Goal: Task Accomplishment & Management: Manage account settings

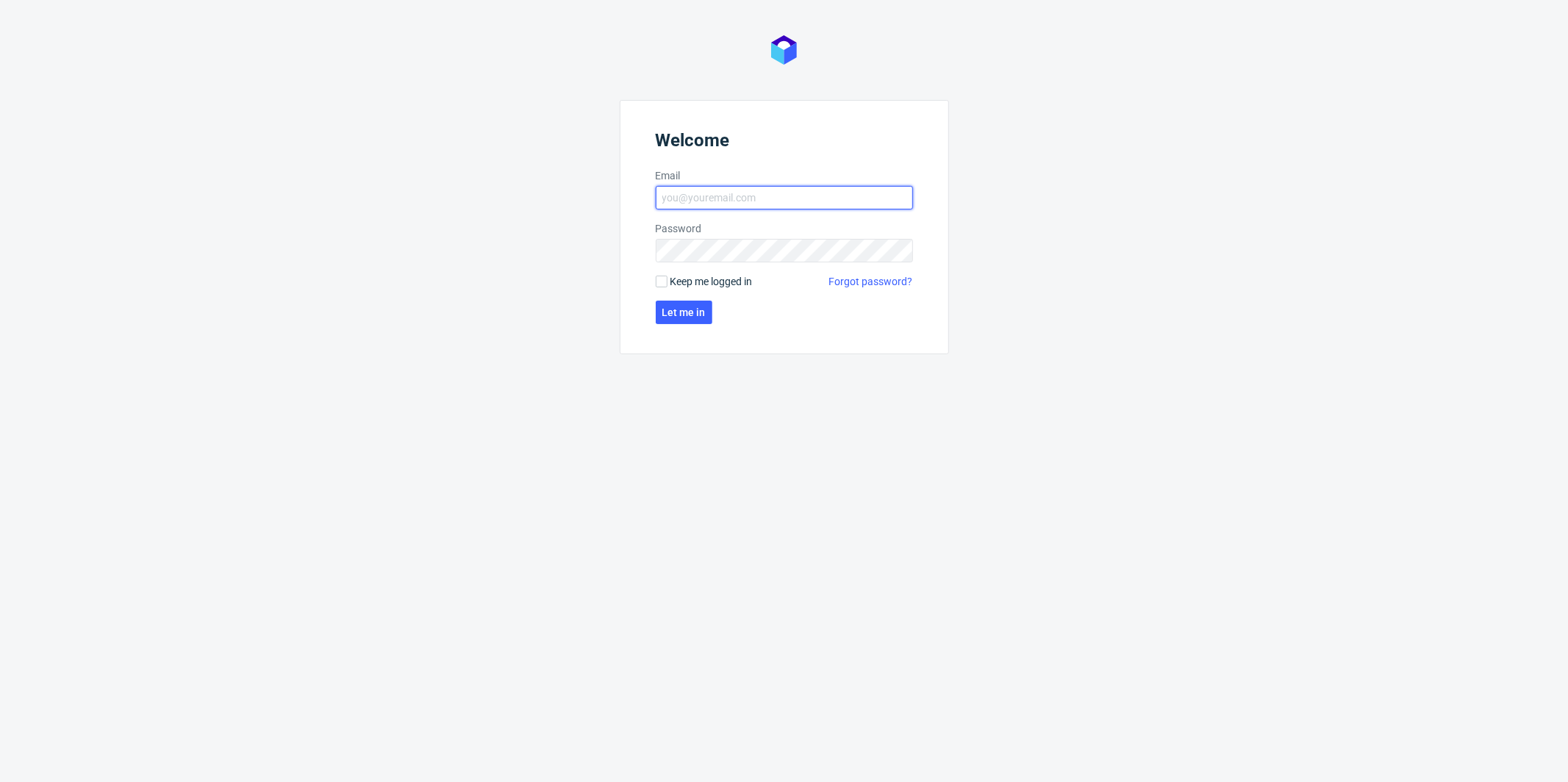
type input "antonina.plotek@packhelp.com"
click at [712, 295] on form "Welcome Email antonina.plotek@packhelp.com Password Keep me logged in Forgot pa…" at bounding box center [784, 227] width 329 height 254
click at [685, 308] on span "Let me in" at bounding box center [683, 312] width 43 height 10
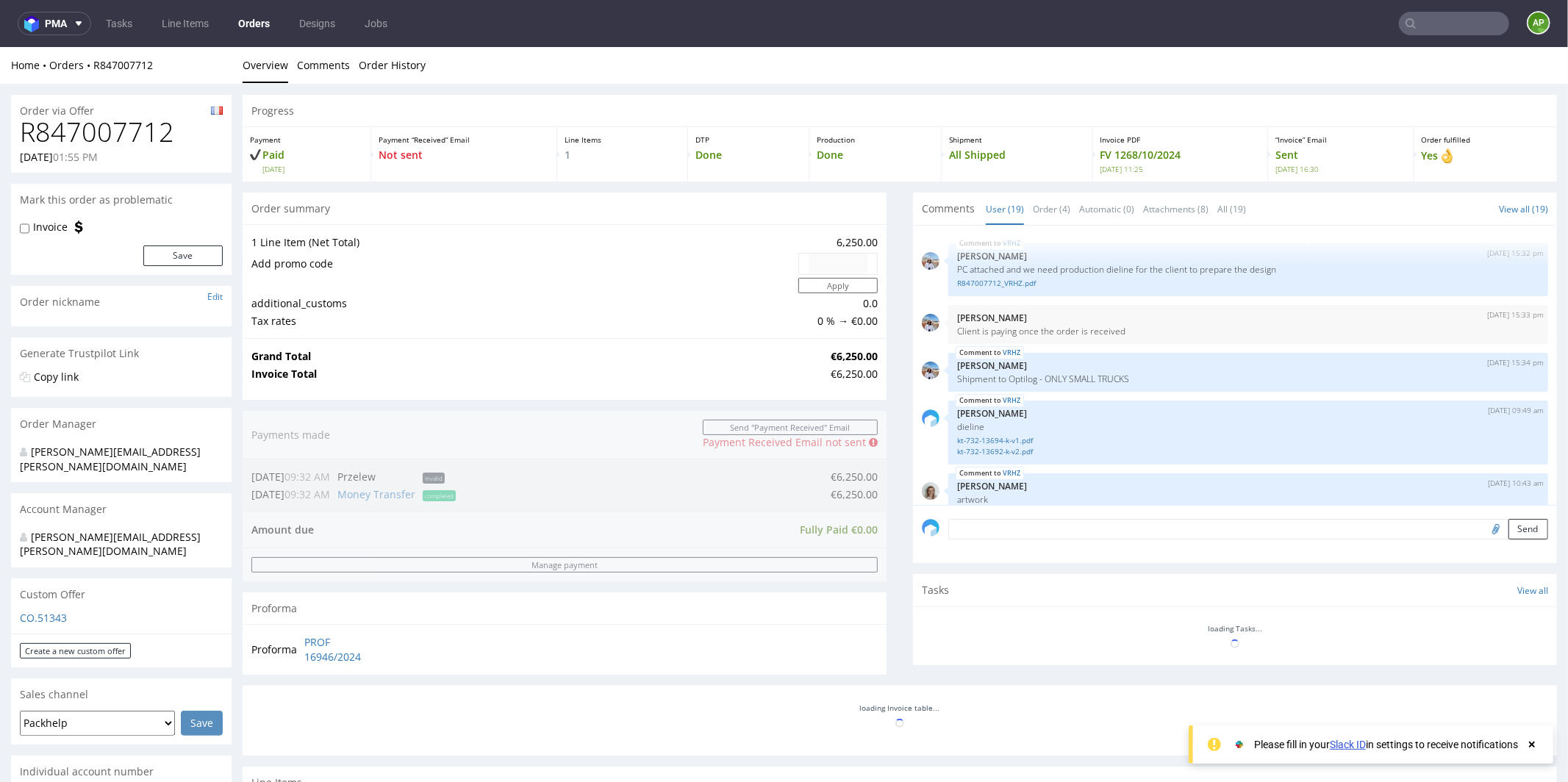
scroll to position [1007, 0]
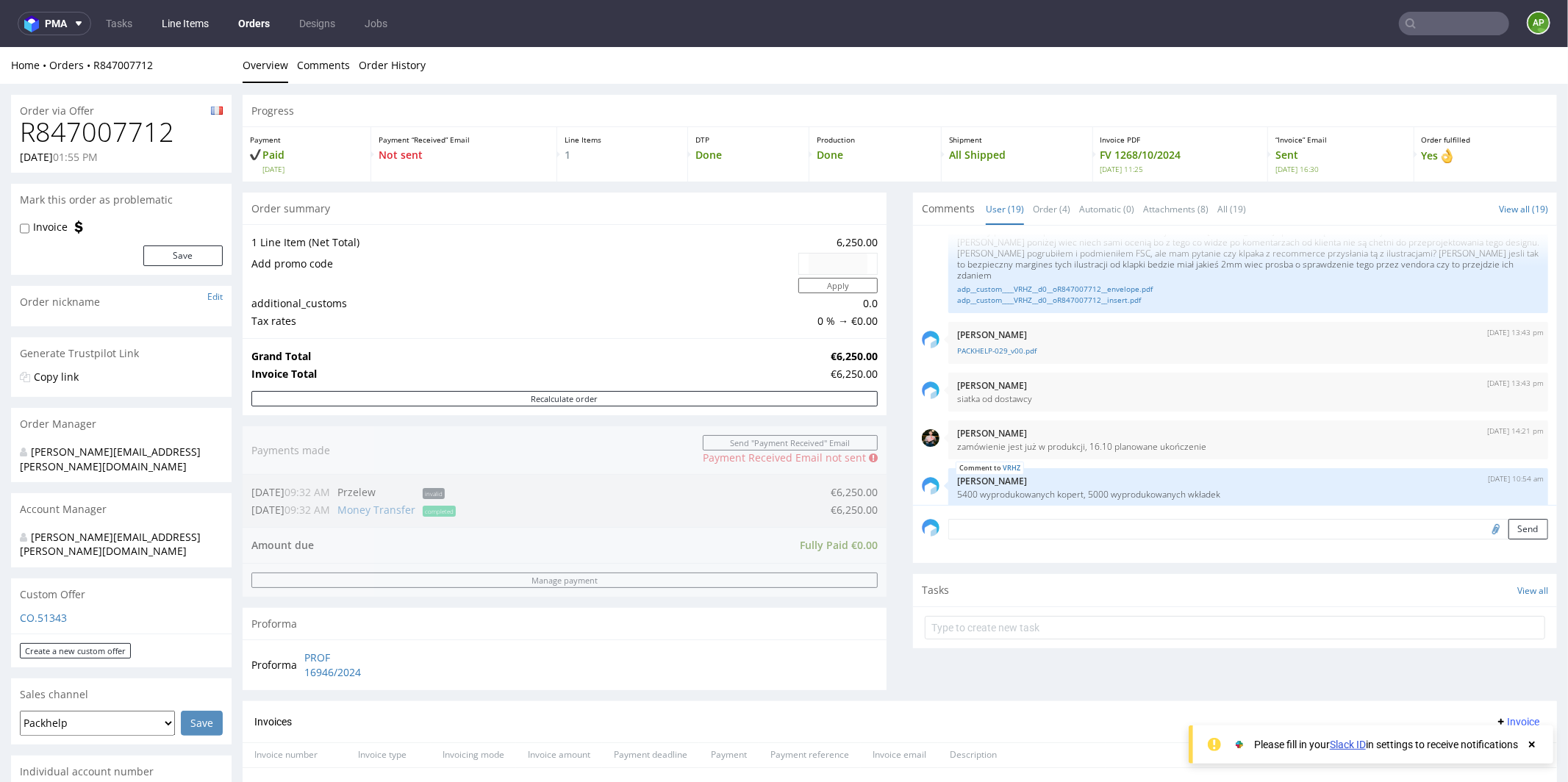
click at [217, 27] on link "Line Items" at bounding box center [185, 24] width 65 height 24
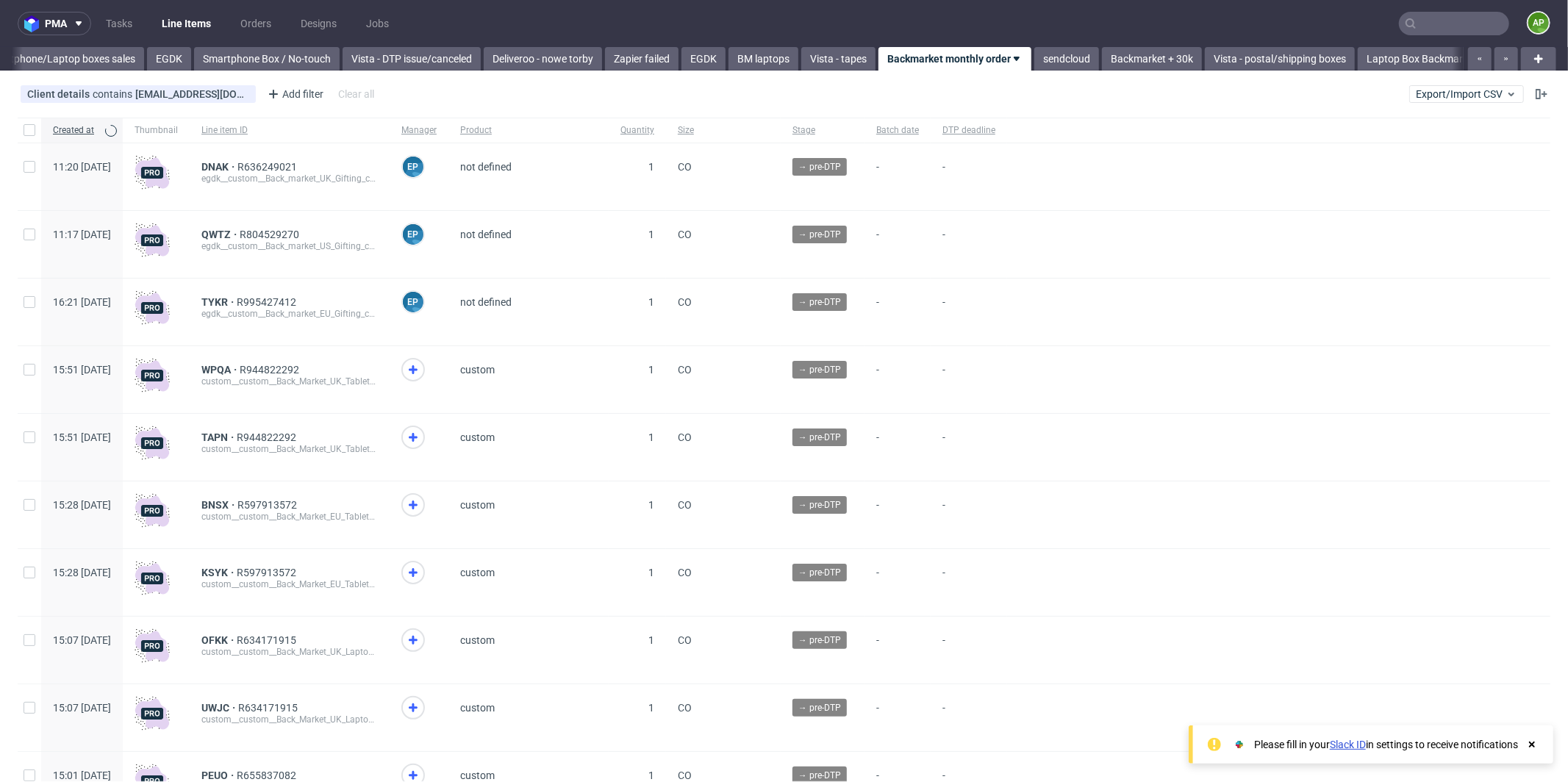
scroll to position [0, 626]
click at [33, 135] on input "checkbox" at bounding box center [29, 130] width 12 height 12
checkbox input "true"
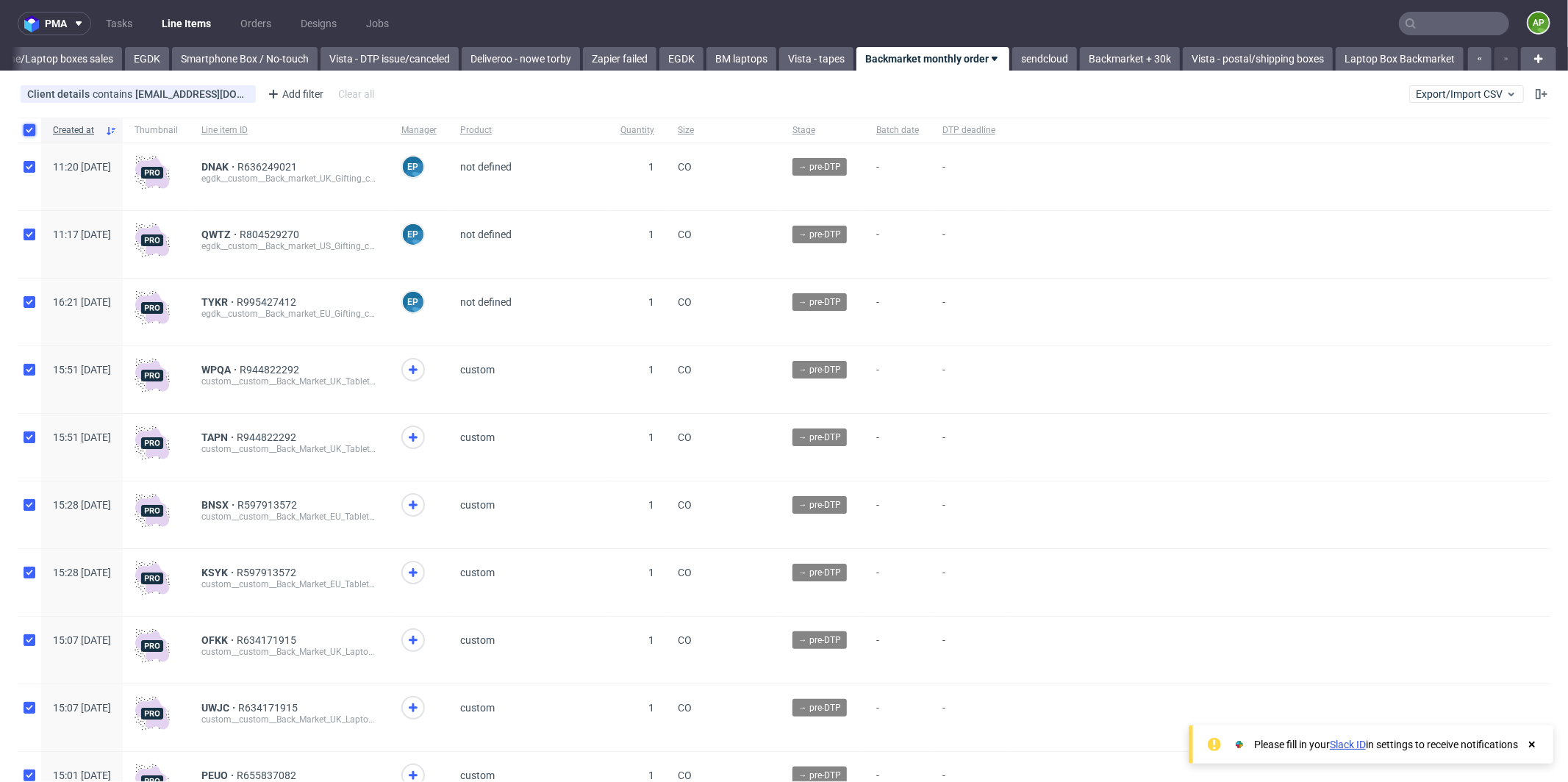
checkbox input "true"
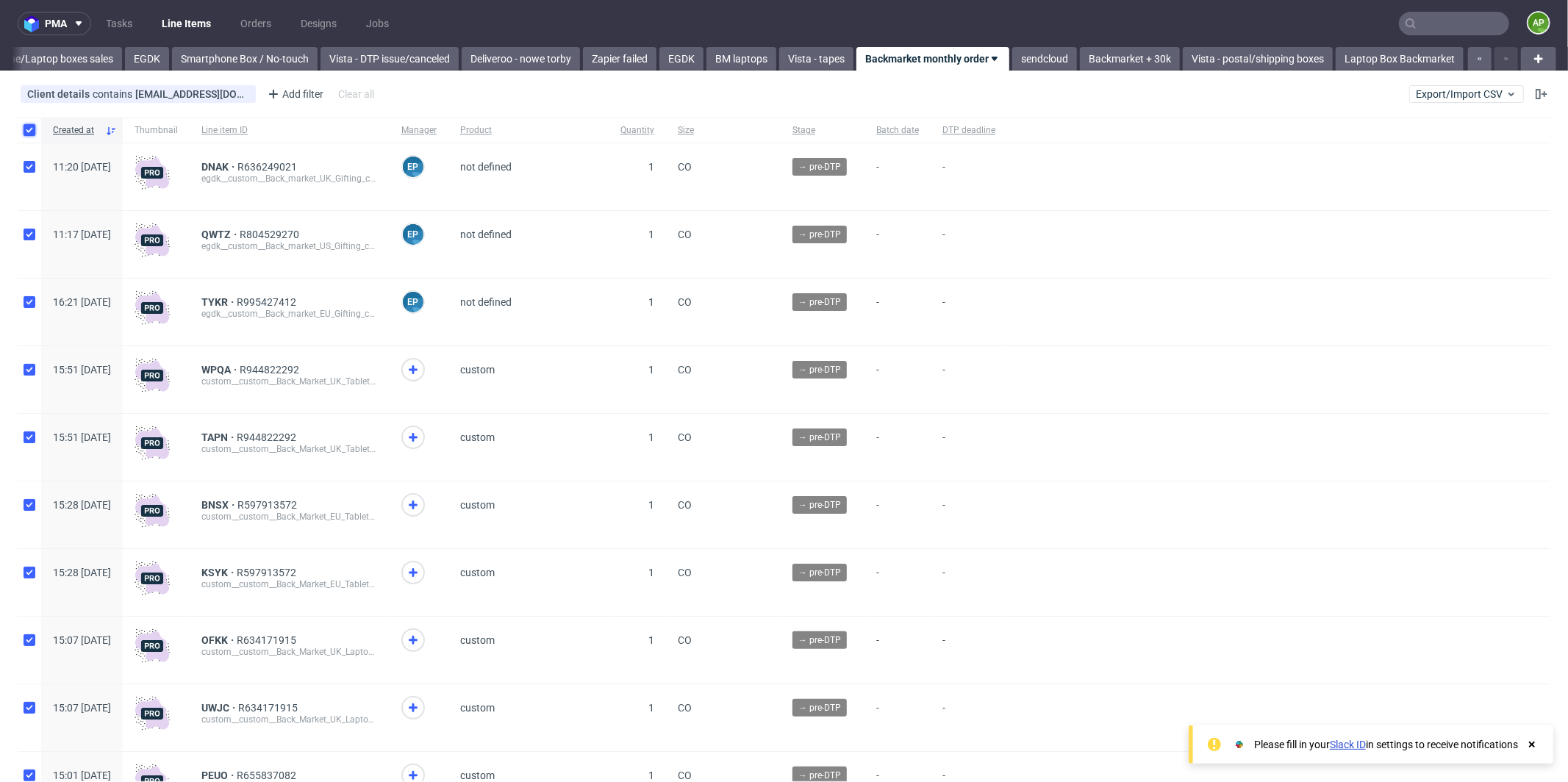
checkbox input "true"
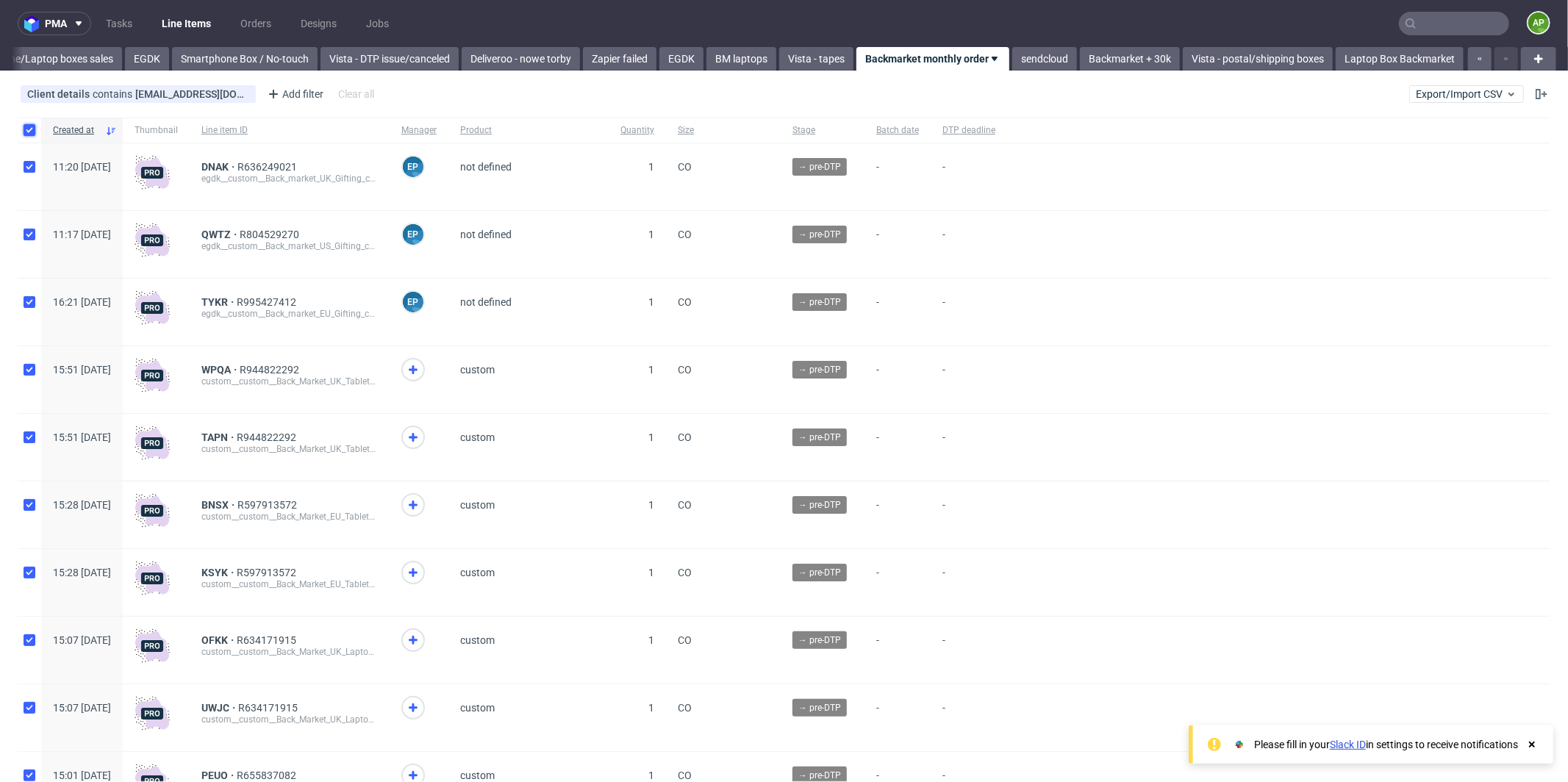
checkbox input "true"
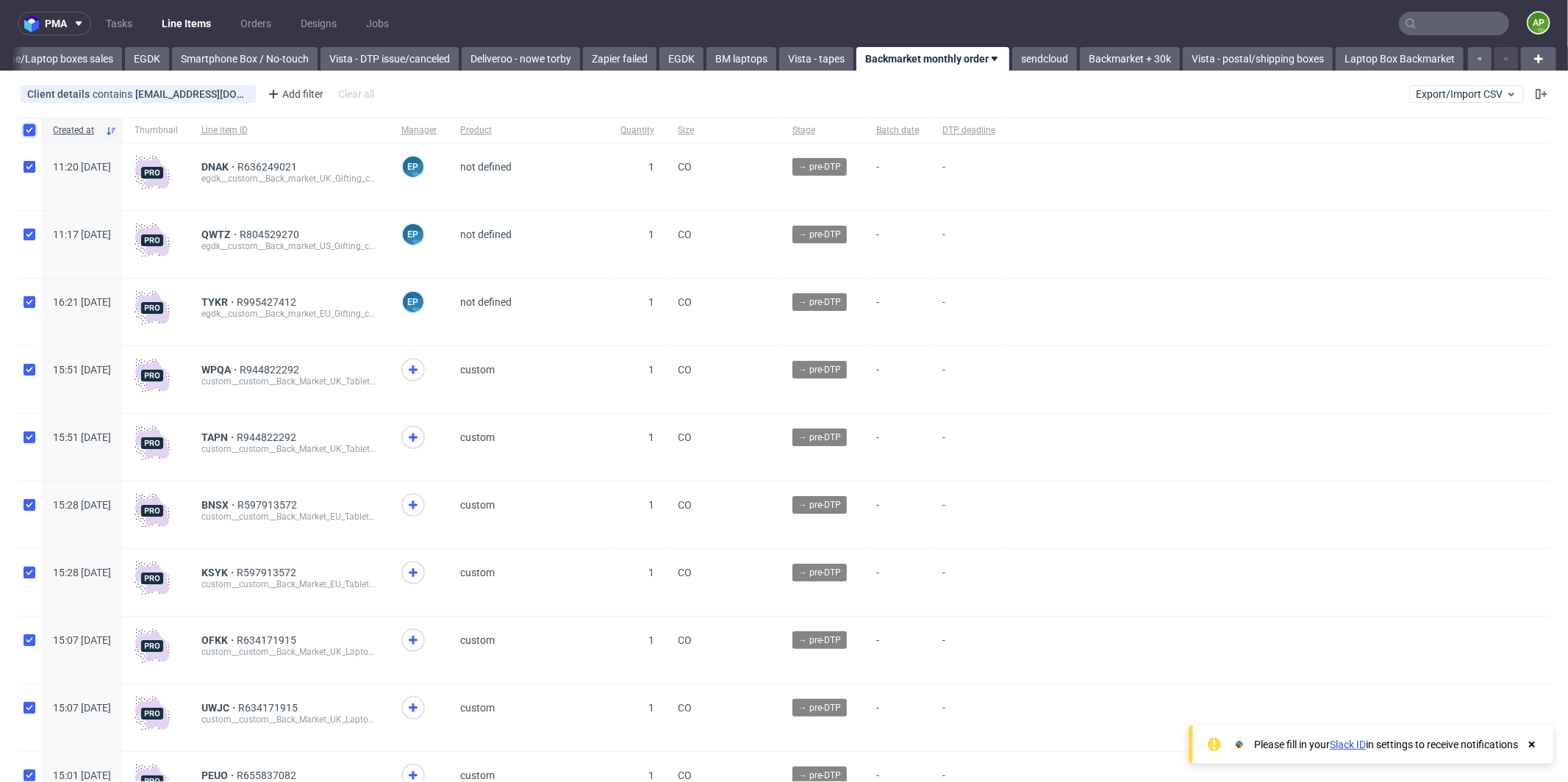
checkbox input "true"
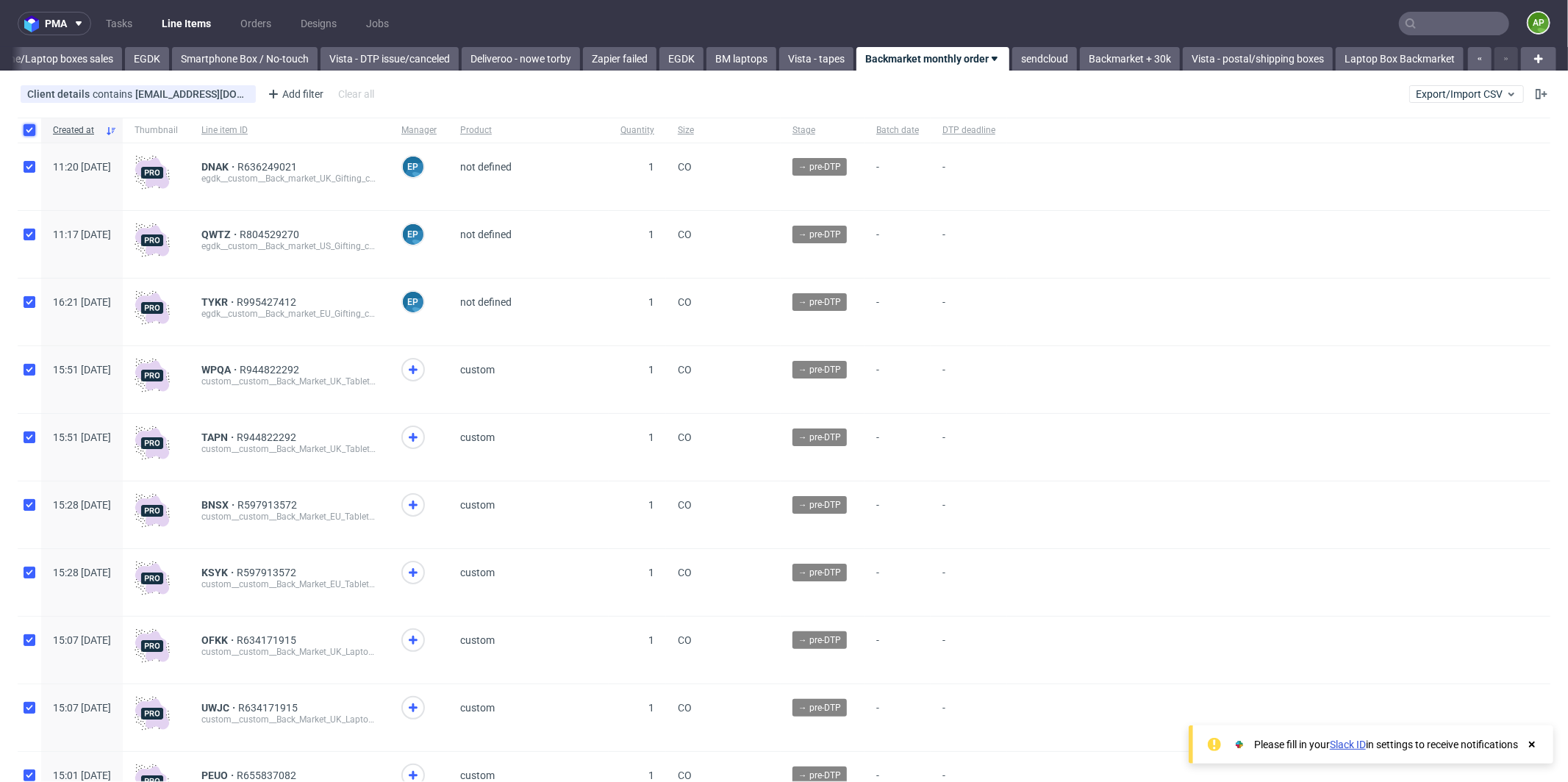
checkbox input "true"
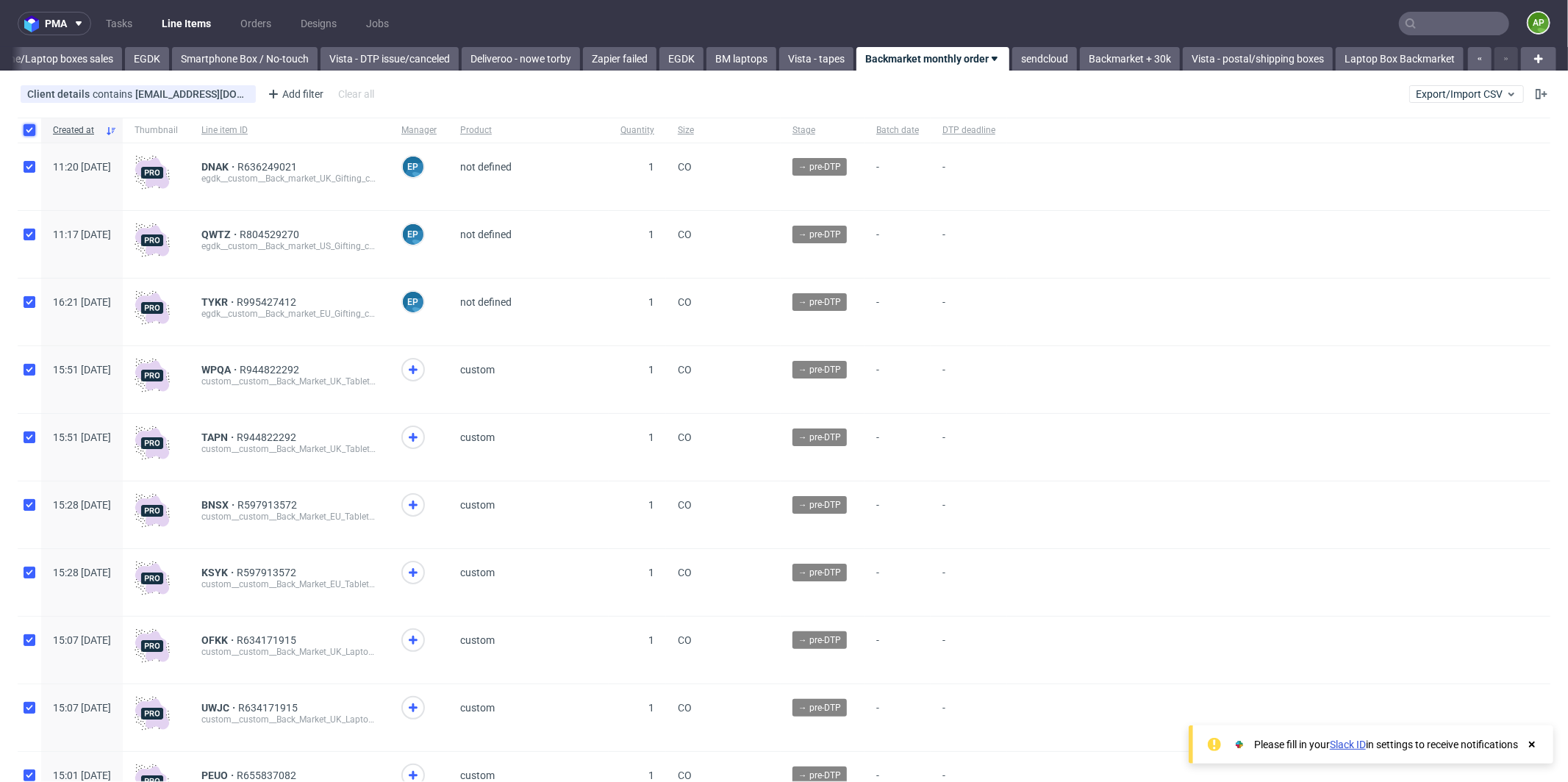
checkbox input "true"
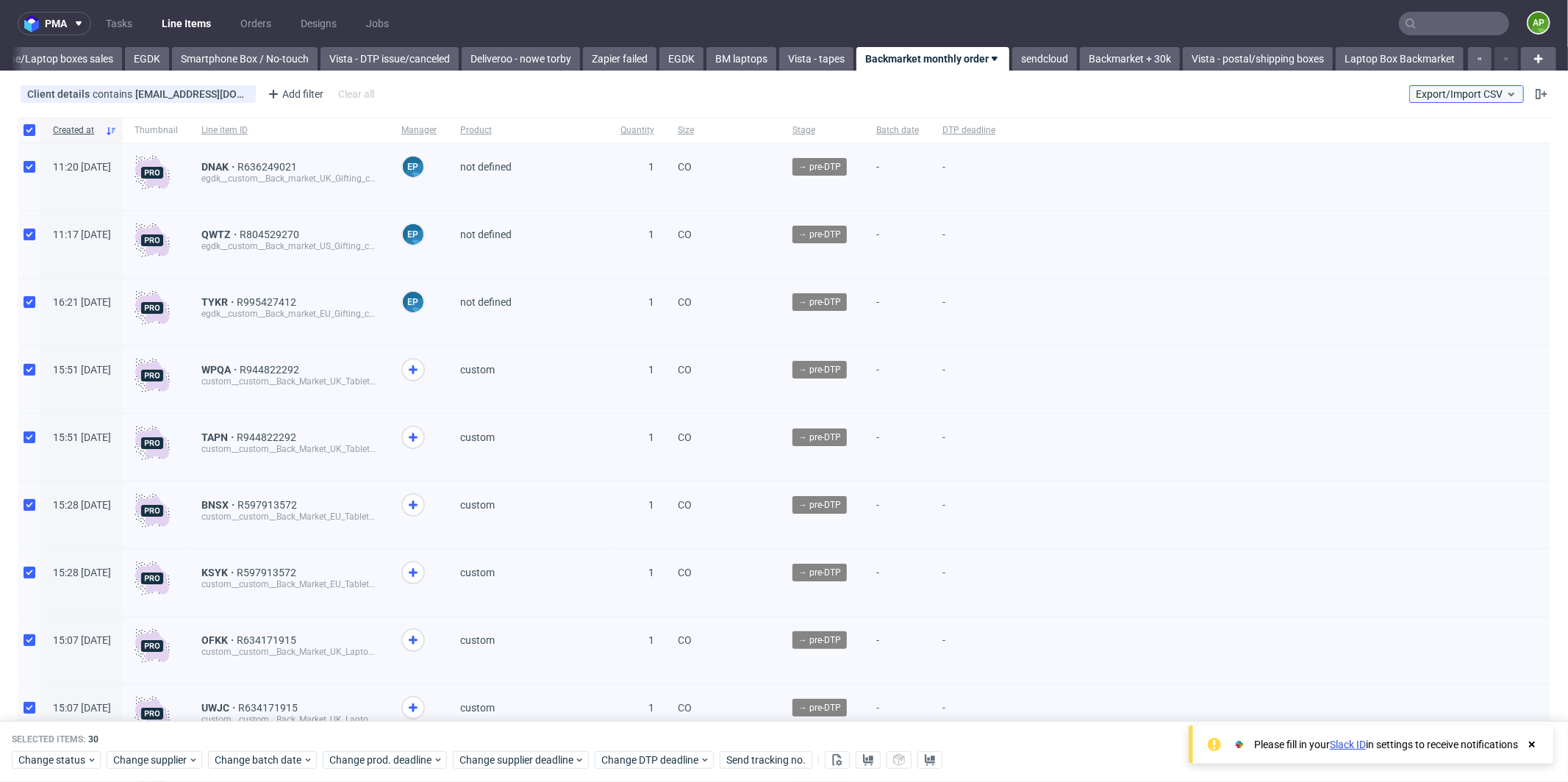
click at [1506, 91] on icon at bounding box center [1511, 93] width 12 height 12
click at [814, 734] on div "Selected items: 30" at bounding box center [784, 740] width 1544 height 12
click at [864, 759] on icon at bounding box center [868, 759] width 12 height 12
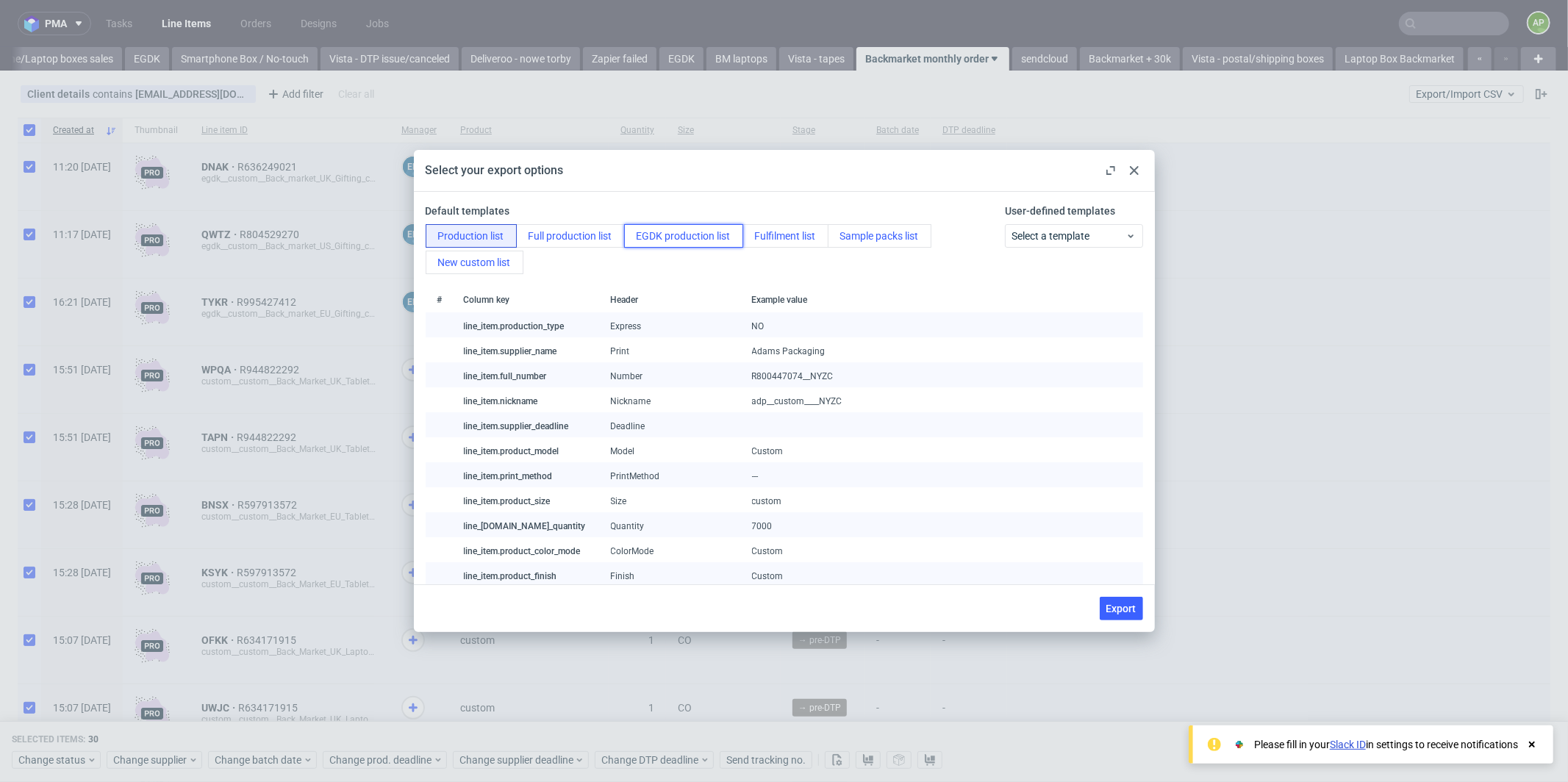
click at [691, 244] on button "EGDK production list" at bounding box center [683, 236] width 119 height 24
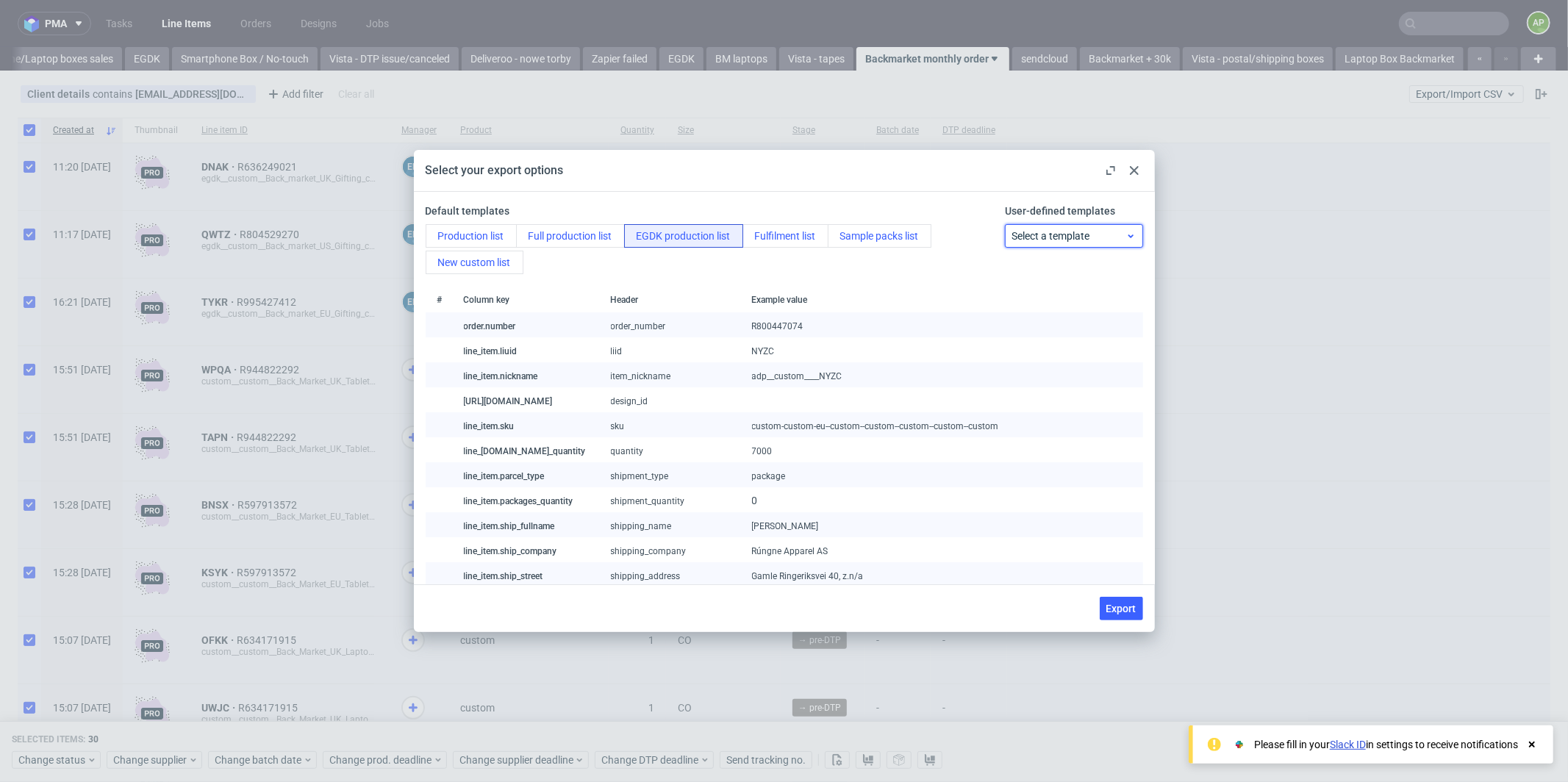
click at [1090, 229] on span "Select a template" at bounding box center [1069, 236] width 114 height 15
click at [455, 251] on button "New custom list" at bounding box center [474, 262] width 98 height 24
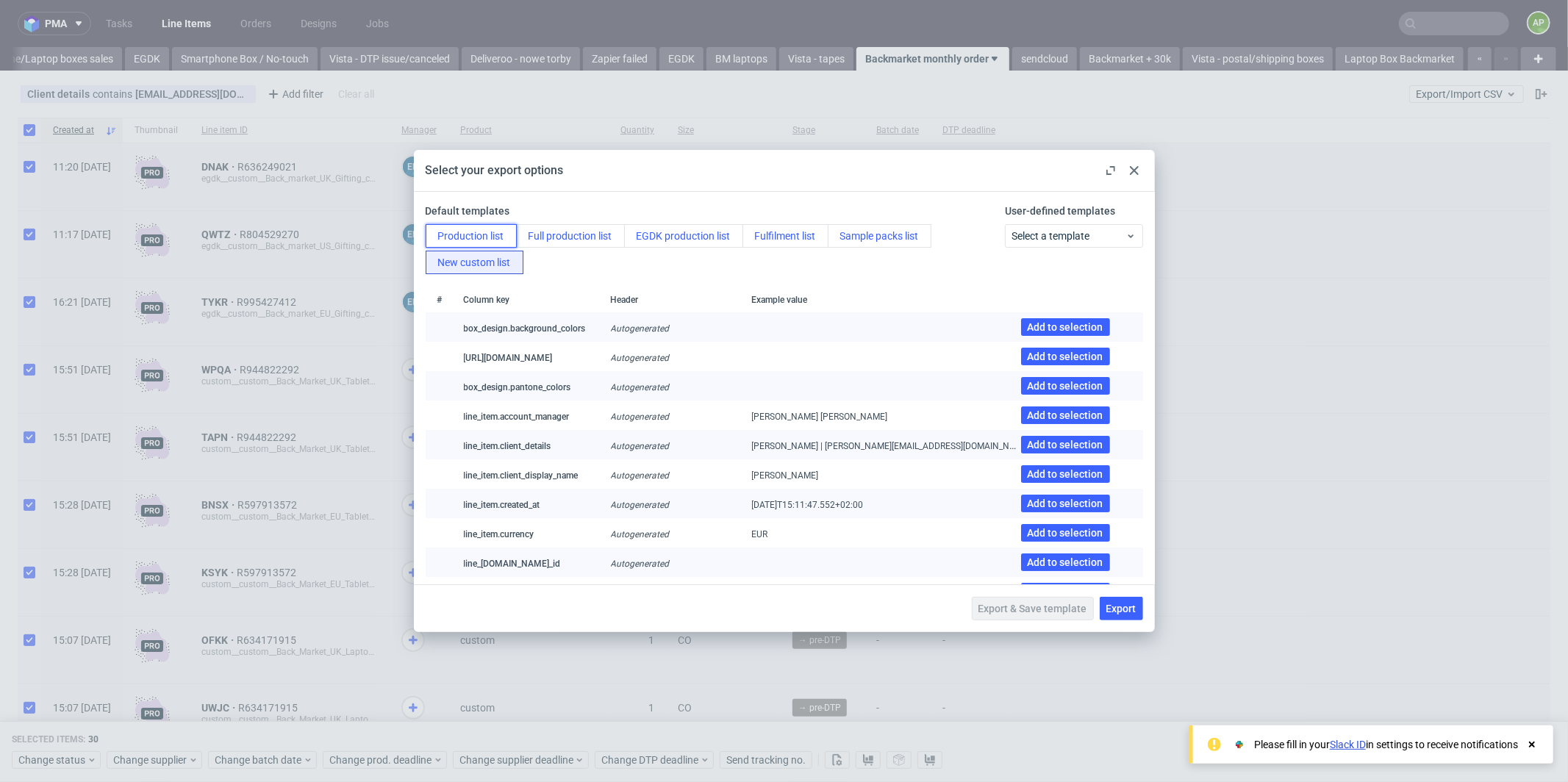
click at [455, 231] on button "Production list" at bounding box center [471, 236] width 91 height 24
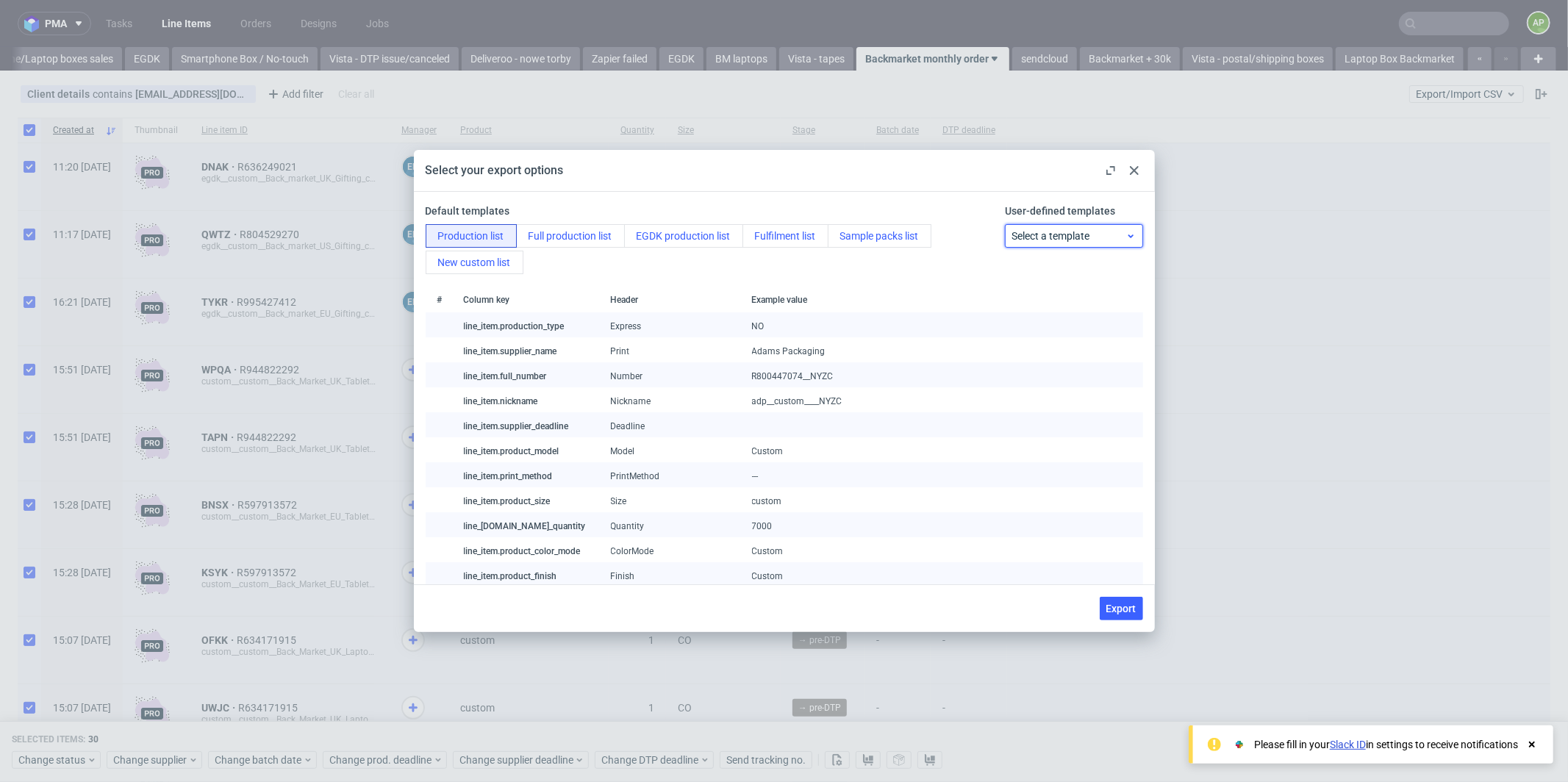
click at [1127, 239] on icon at bounding box center [1131, 236] width 11 height 12
click at [666, 242] on button "EGDK production list" at bounding box center [683, 236] width 119 height 24
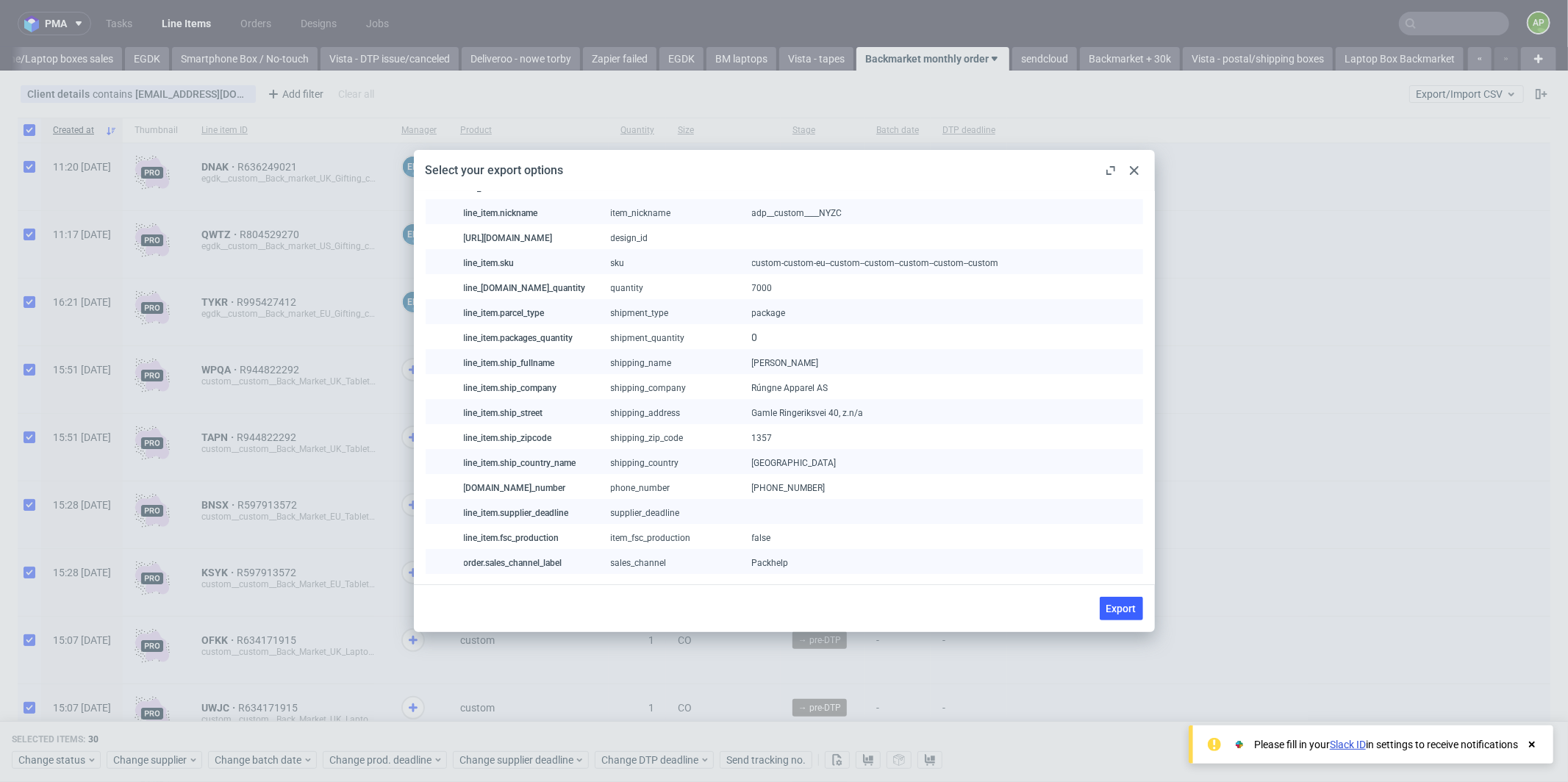
scroll to position [0, 0]
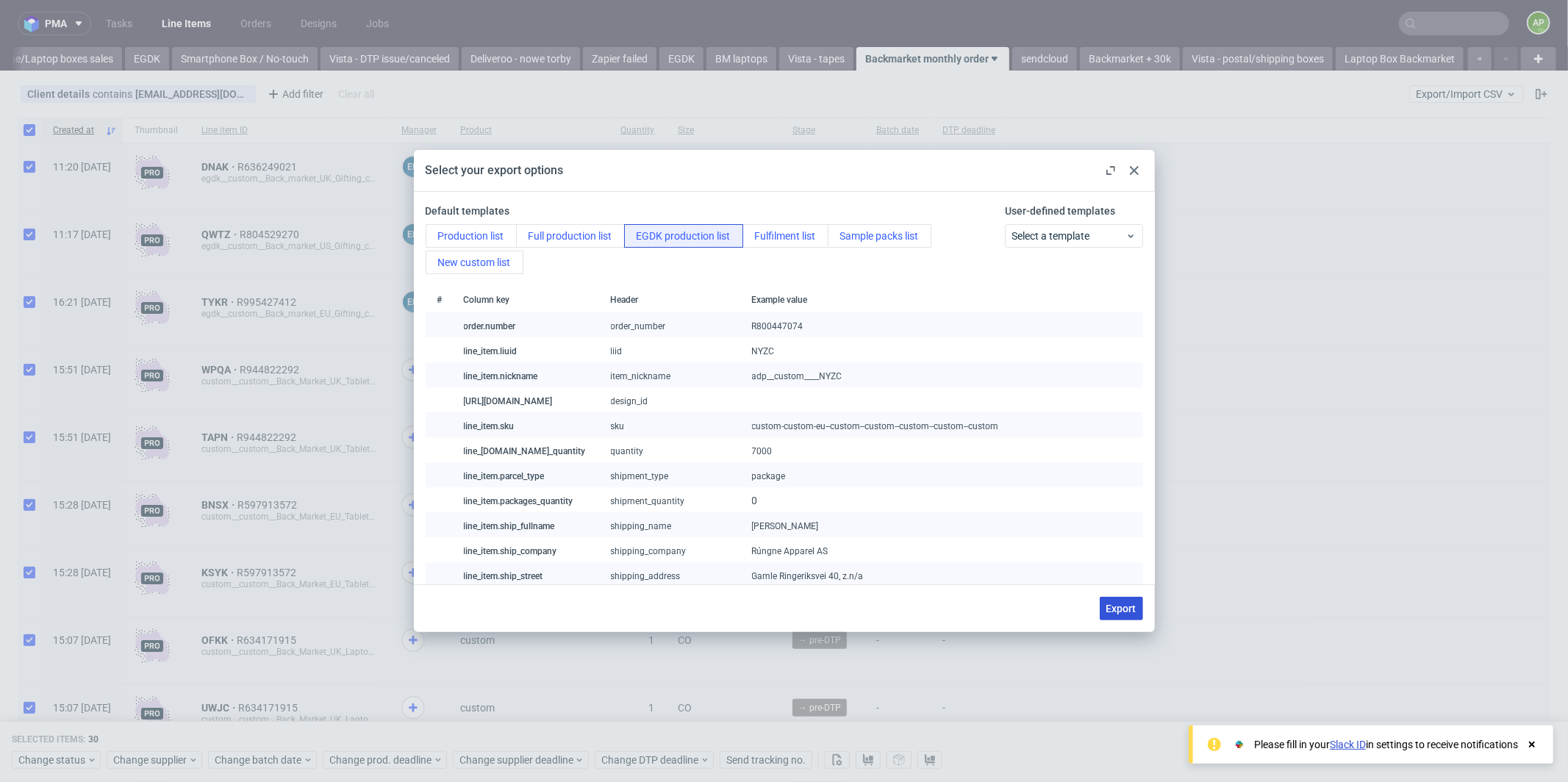
click at [1125, 605] on span "Export" at bounding box center [1121, 608] width 30 height 10
checkbox input "false"
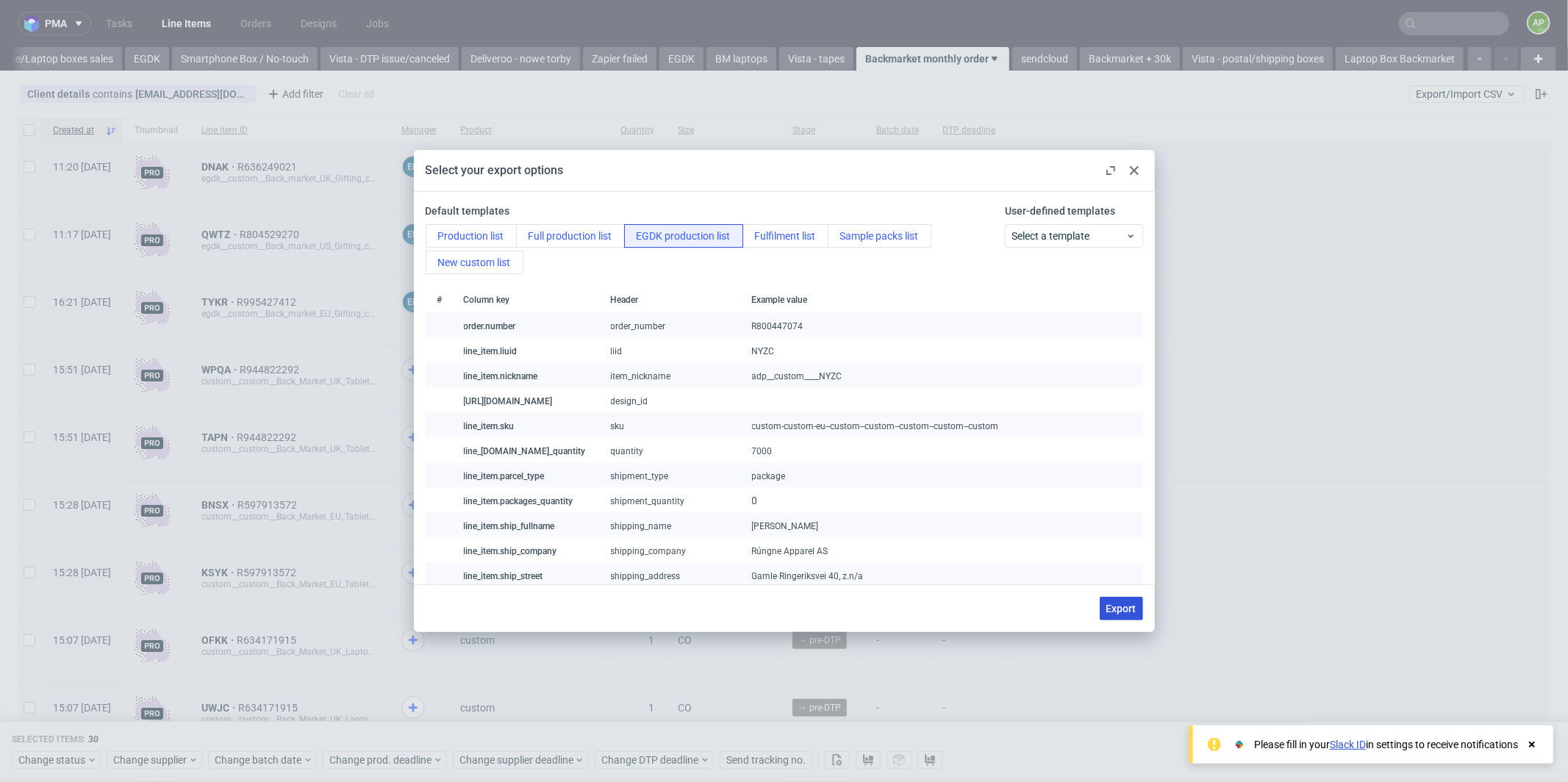
checkbox input "false"
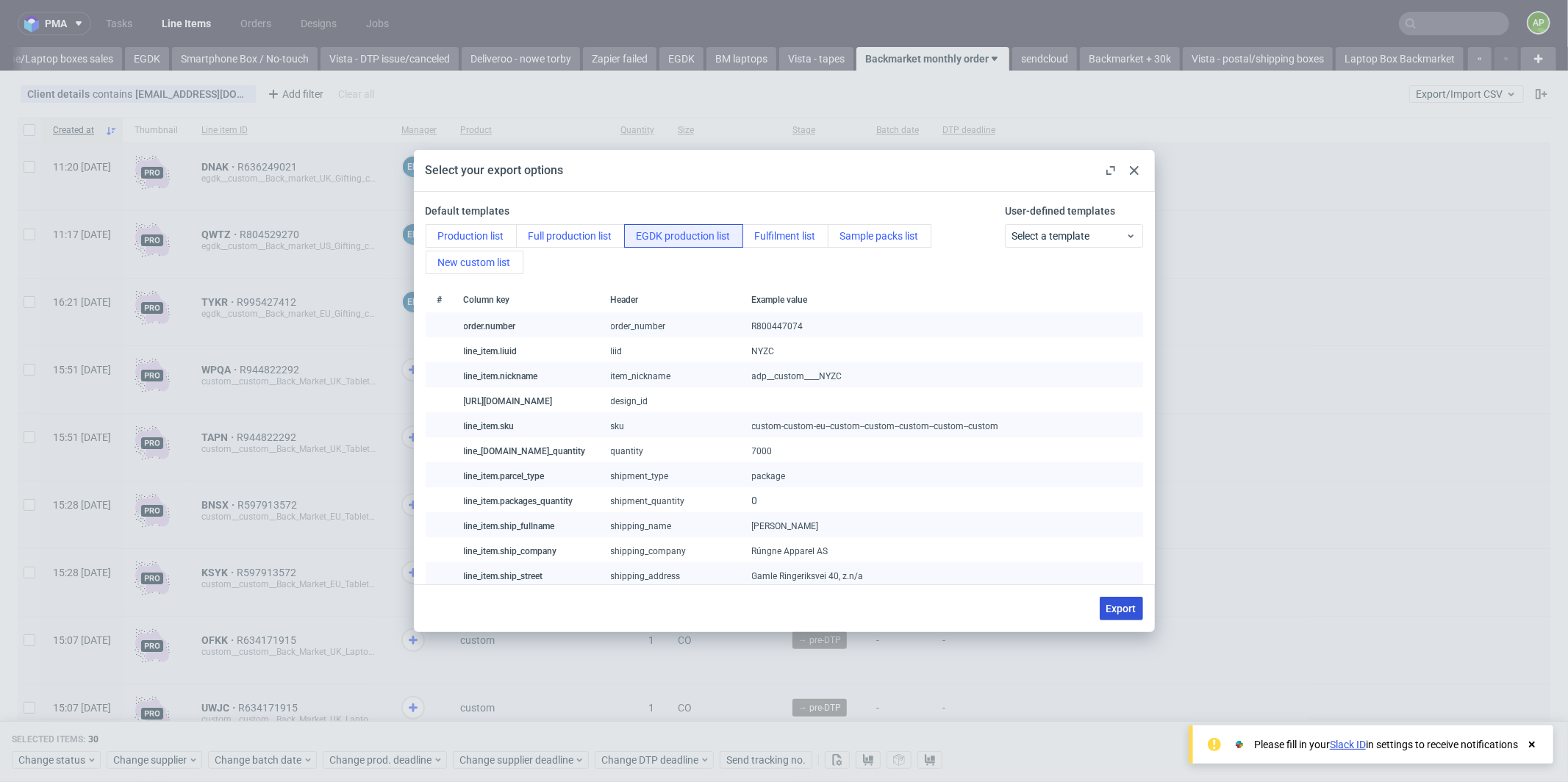
checkbox input "false"
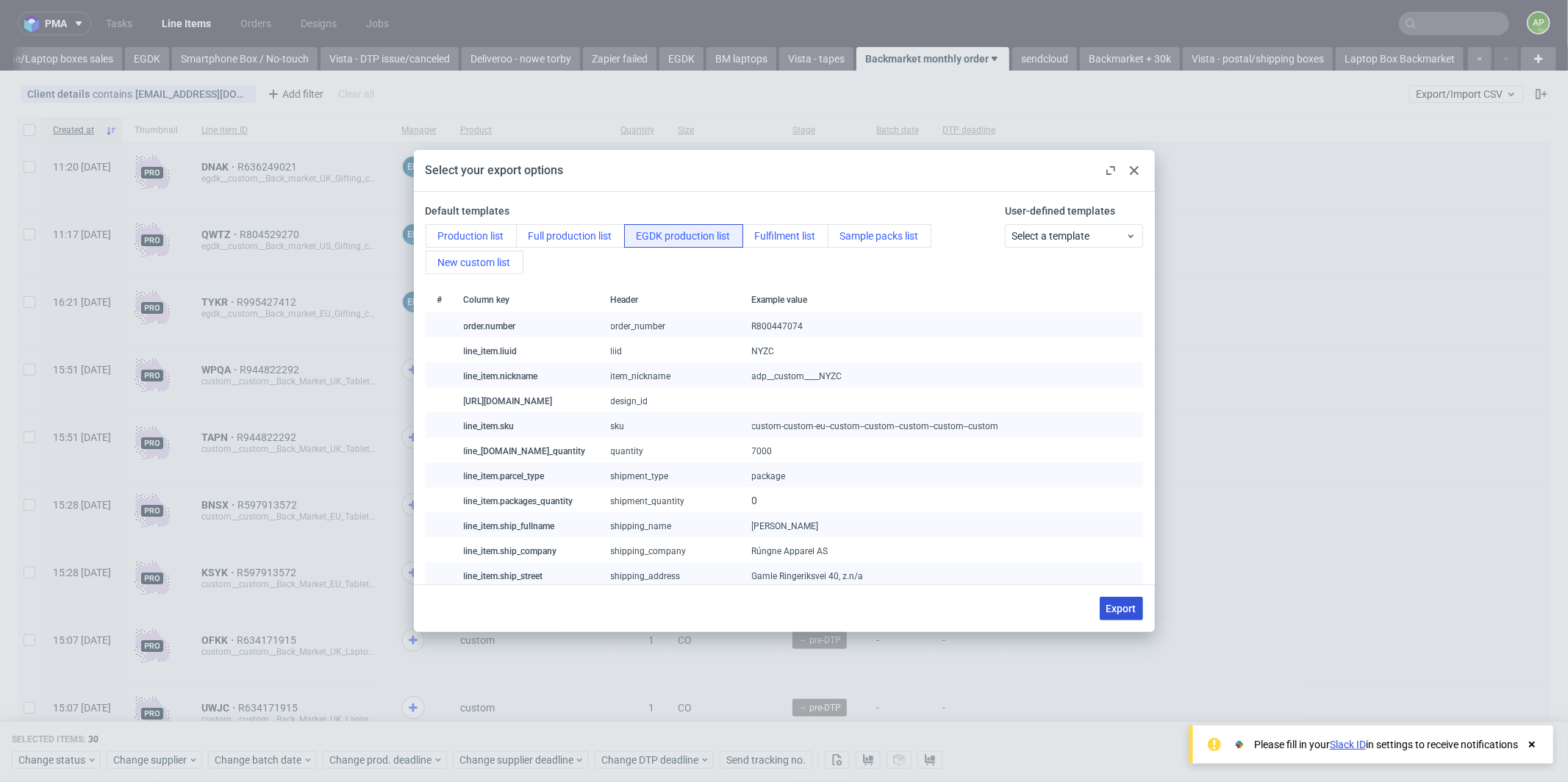
checkbox input "false"
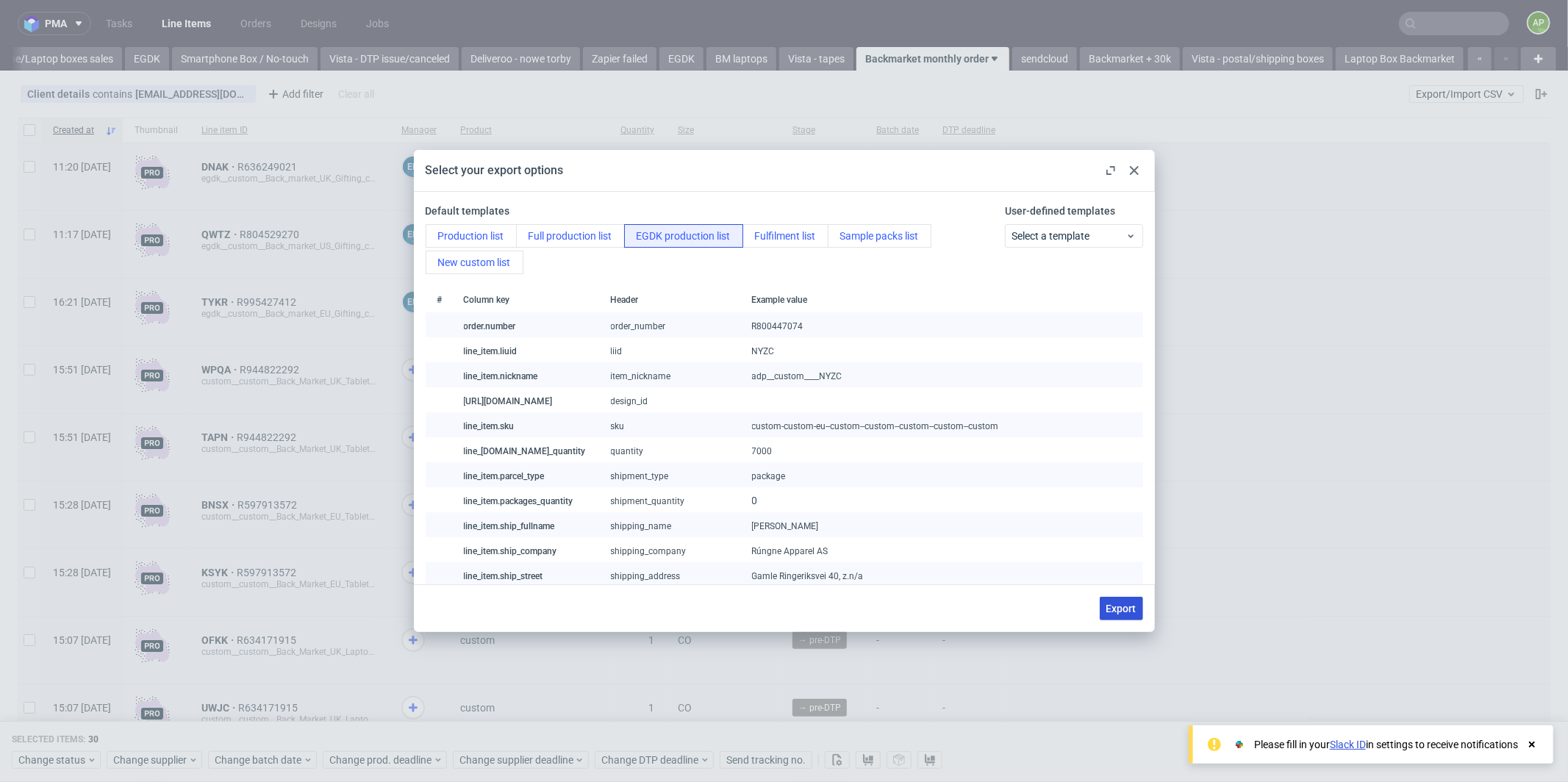
checkbox input "false"
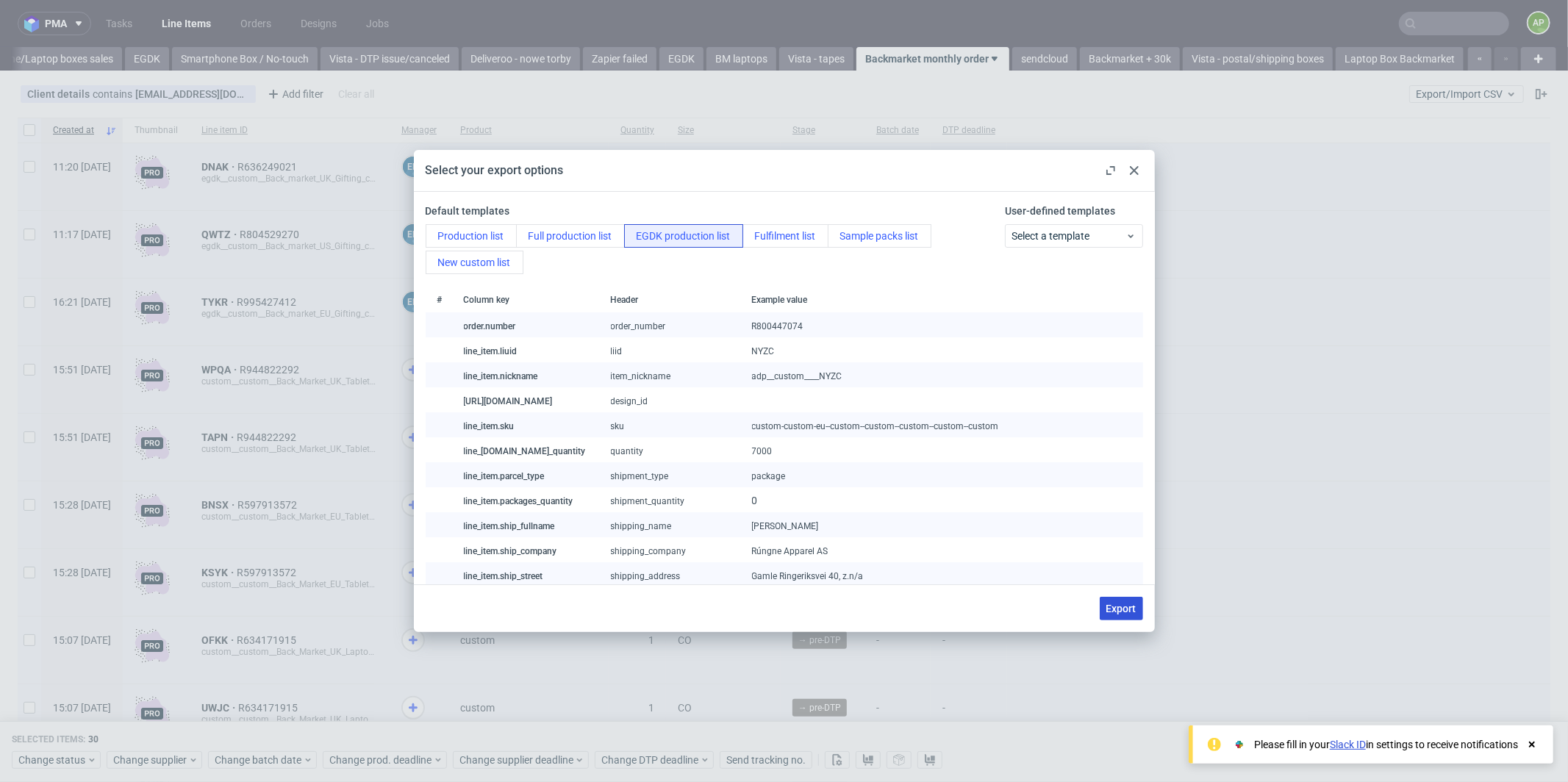
checkbox input "false"
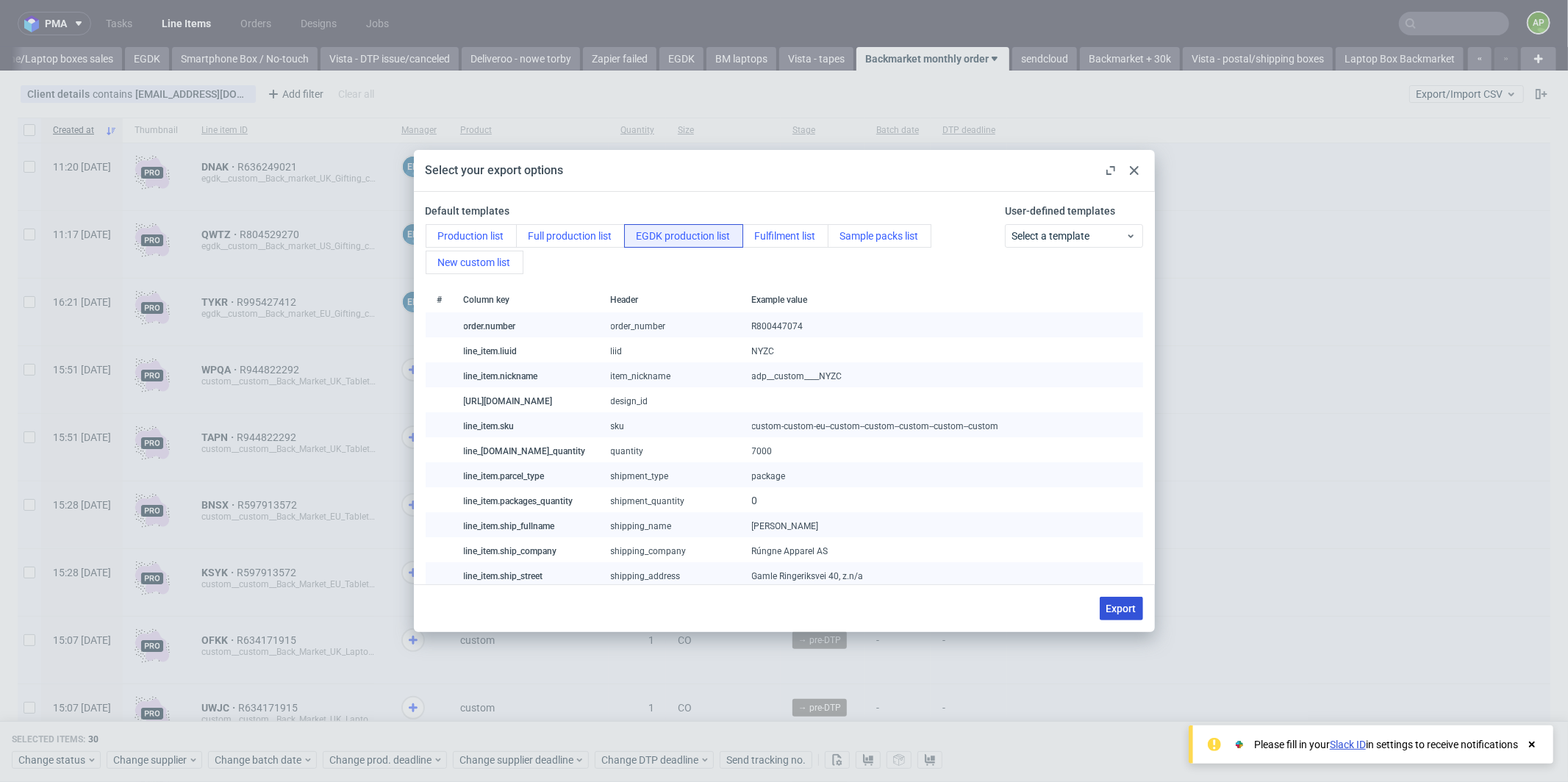
checkbox input "false"
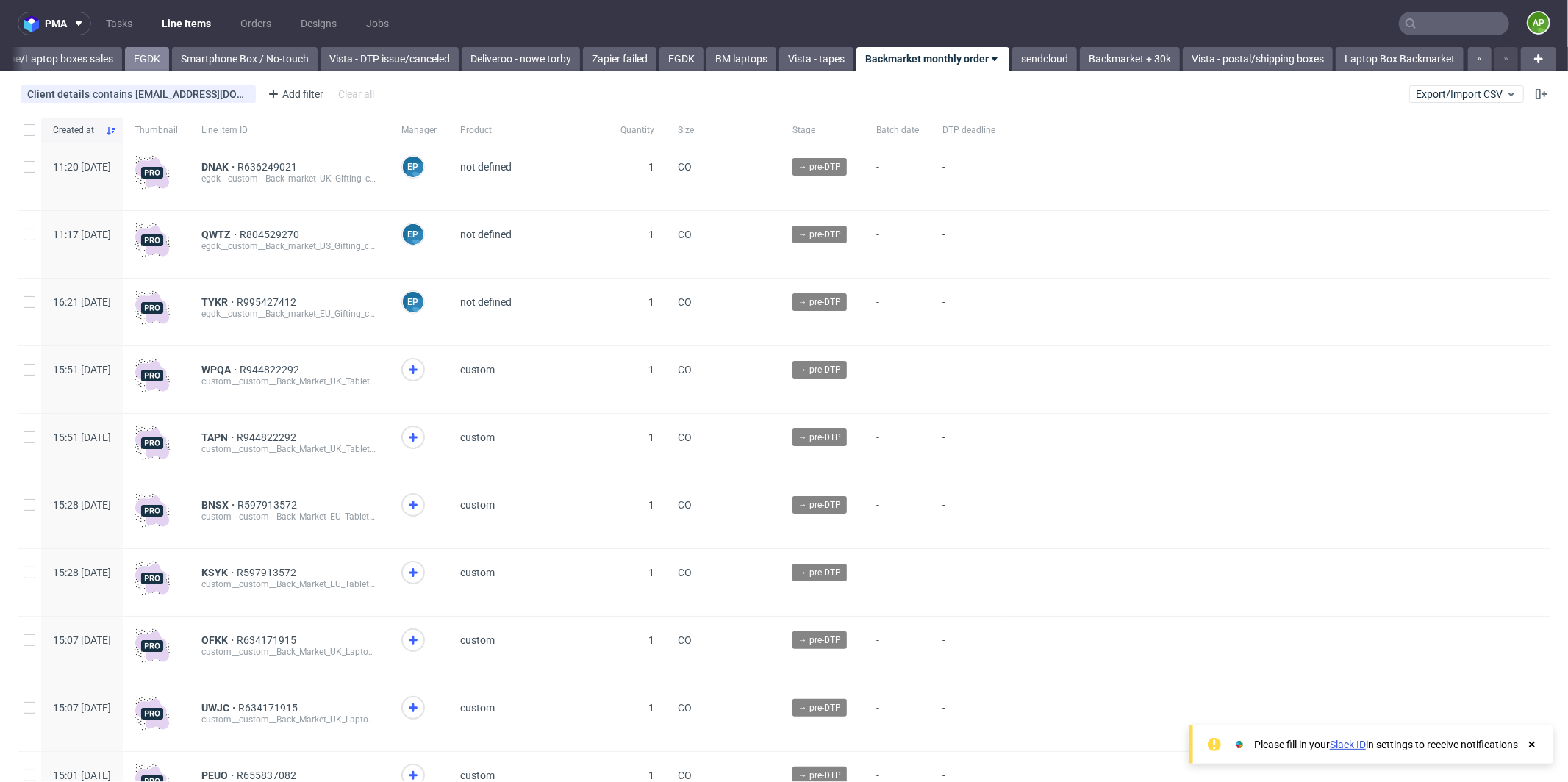
click at [130, 62] on link "EGDK" at bounding box center [147, 59] width 44 height 24
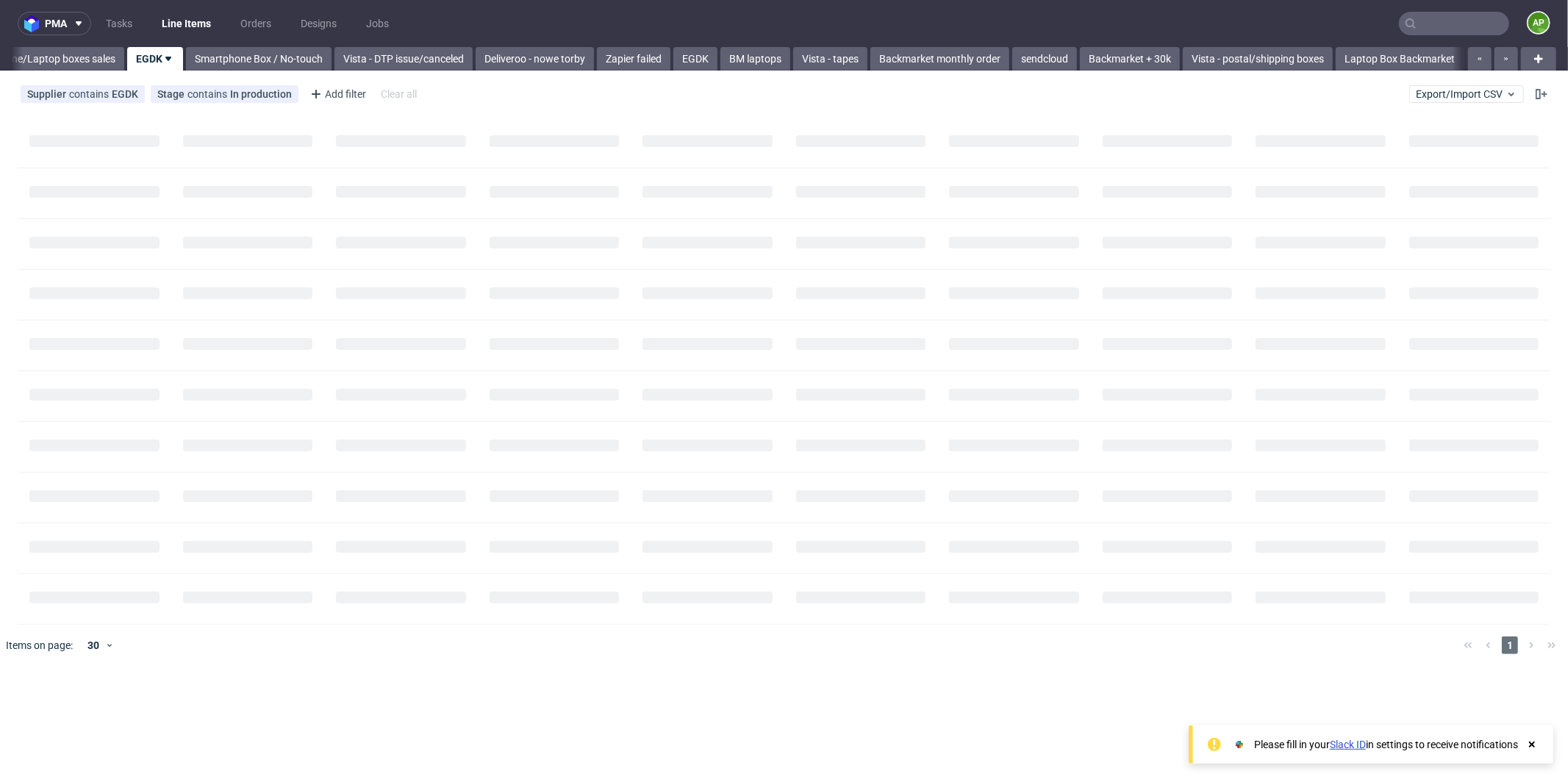
click at [130, 62] on div "EGDK" at bounding box center [154, 59] width 59 height 24
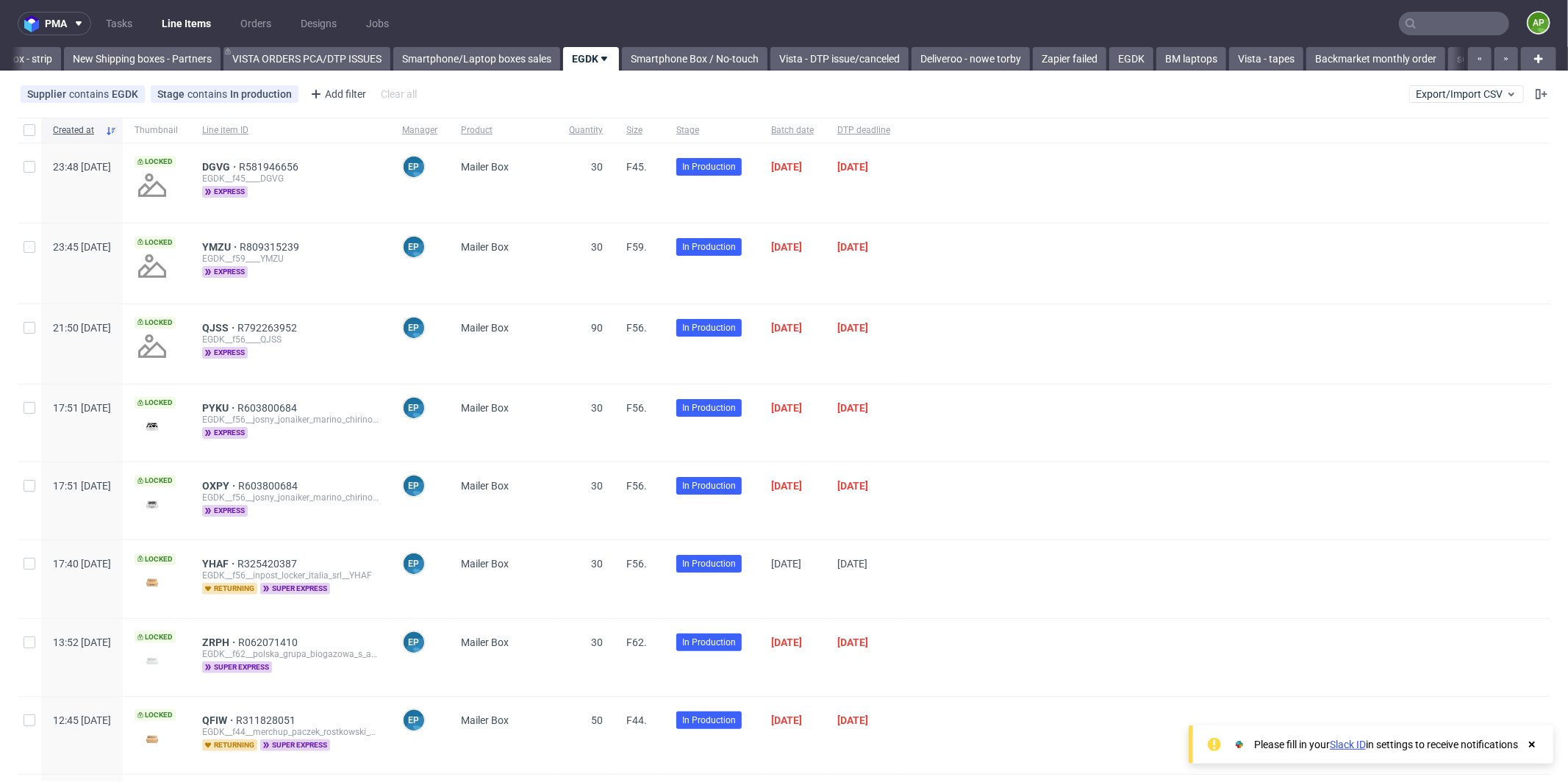
scroll to position [0, 33]
click at [35, 124] on input "checkbox" at bounding box center [29, 130] width 12 height 12
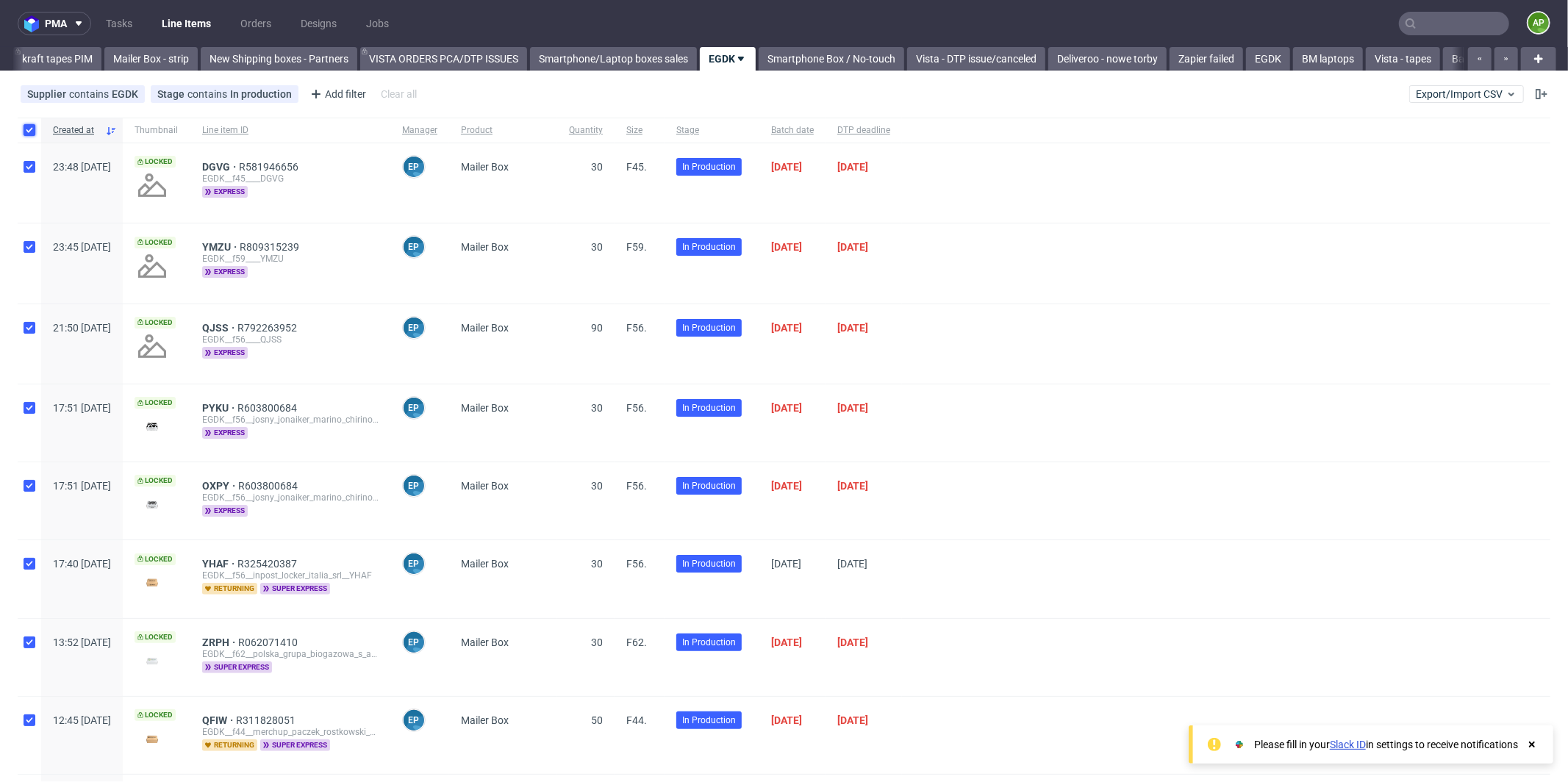
checkbox input "true"
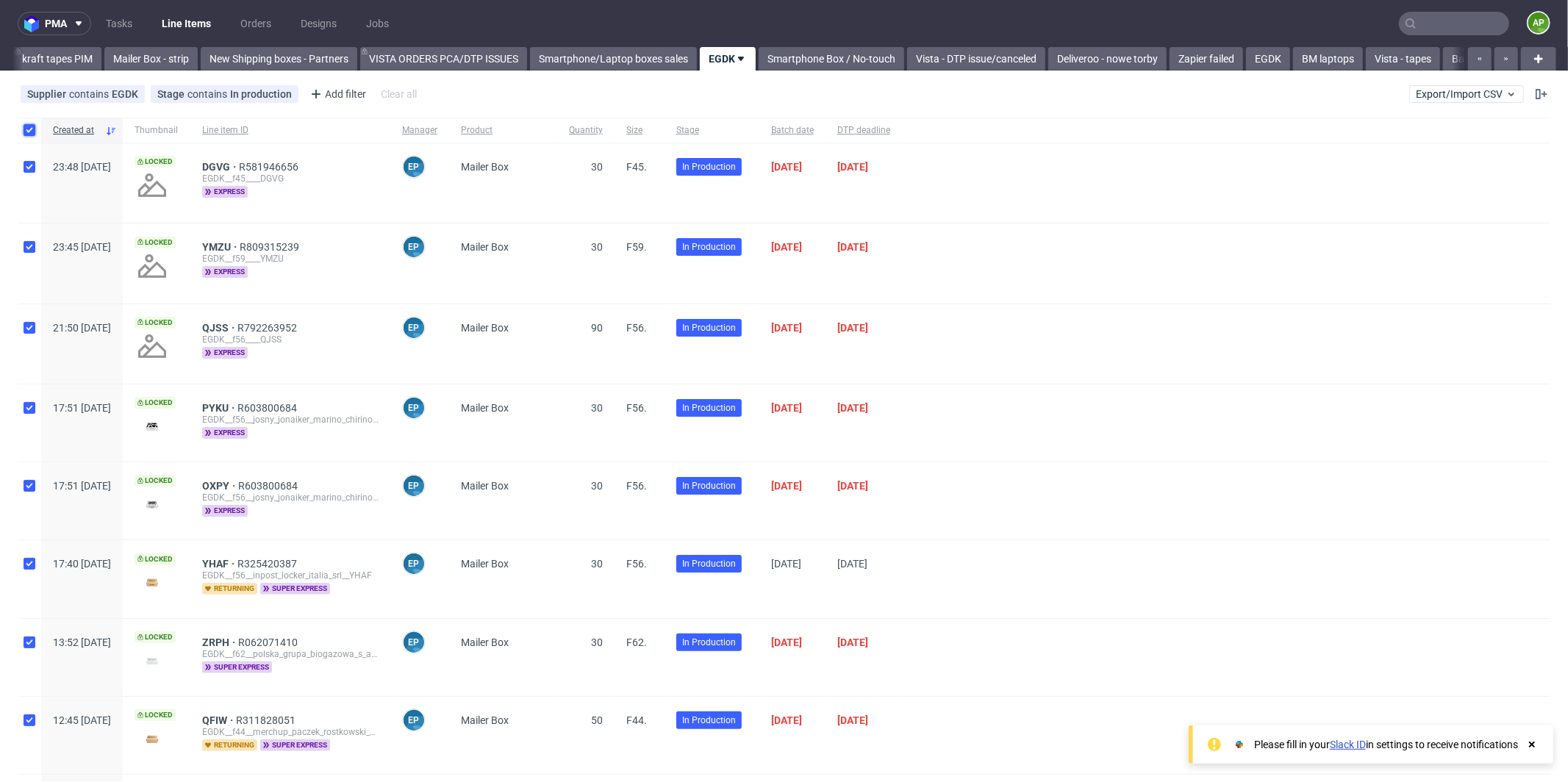
checkbox input "true"
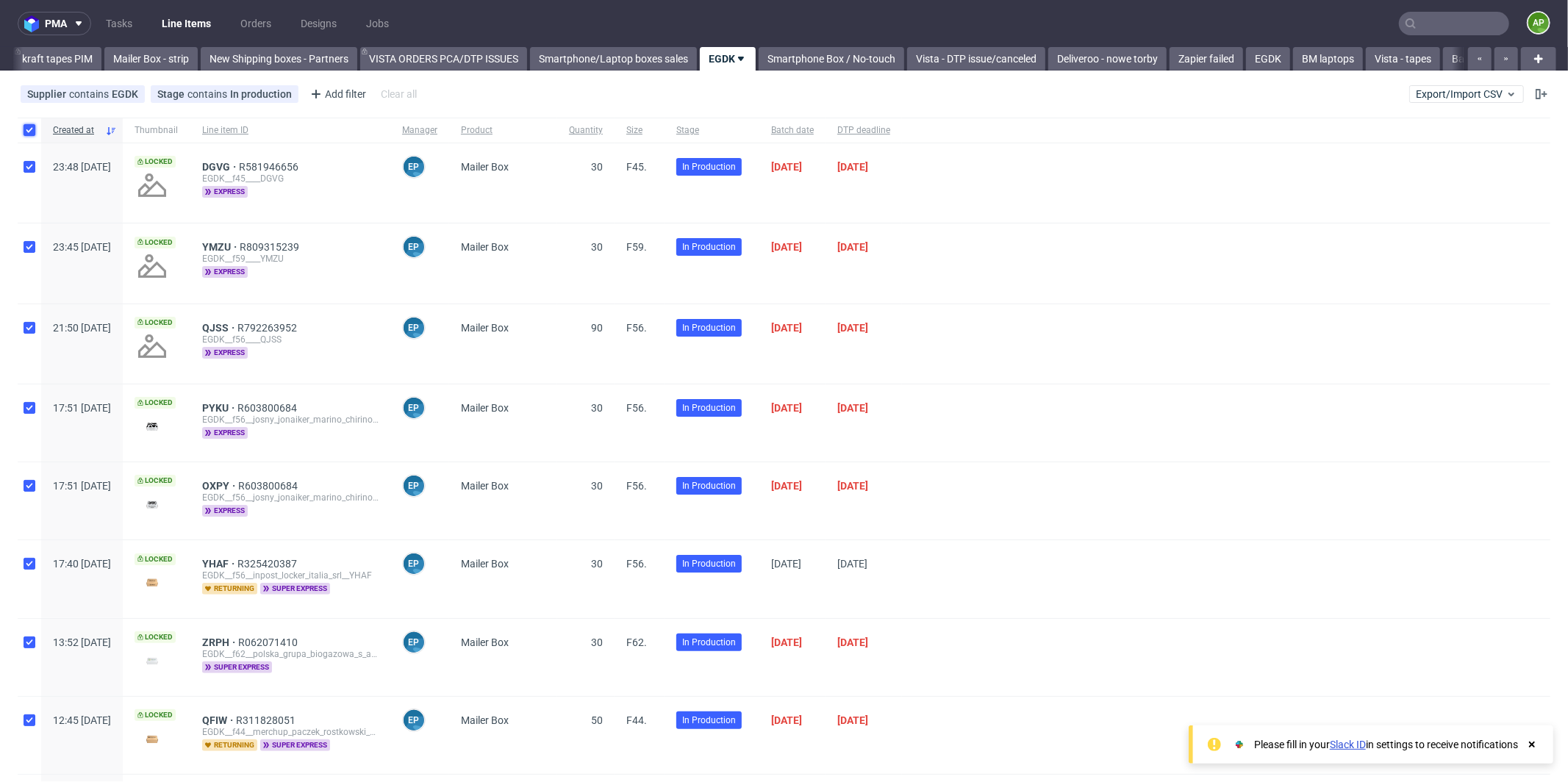
checkbox input "true"
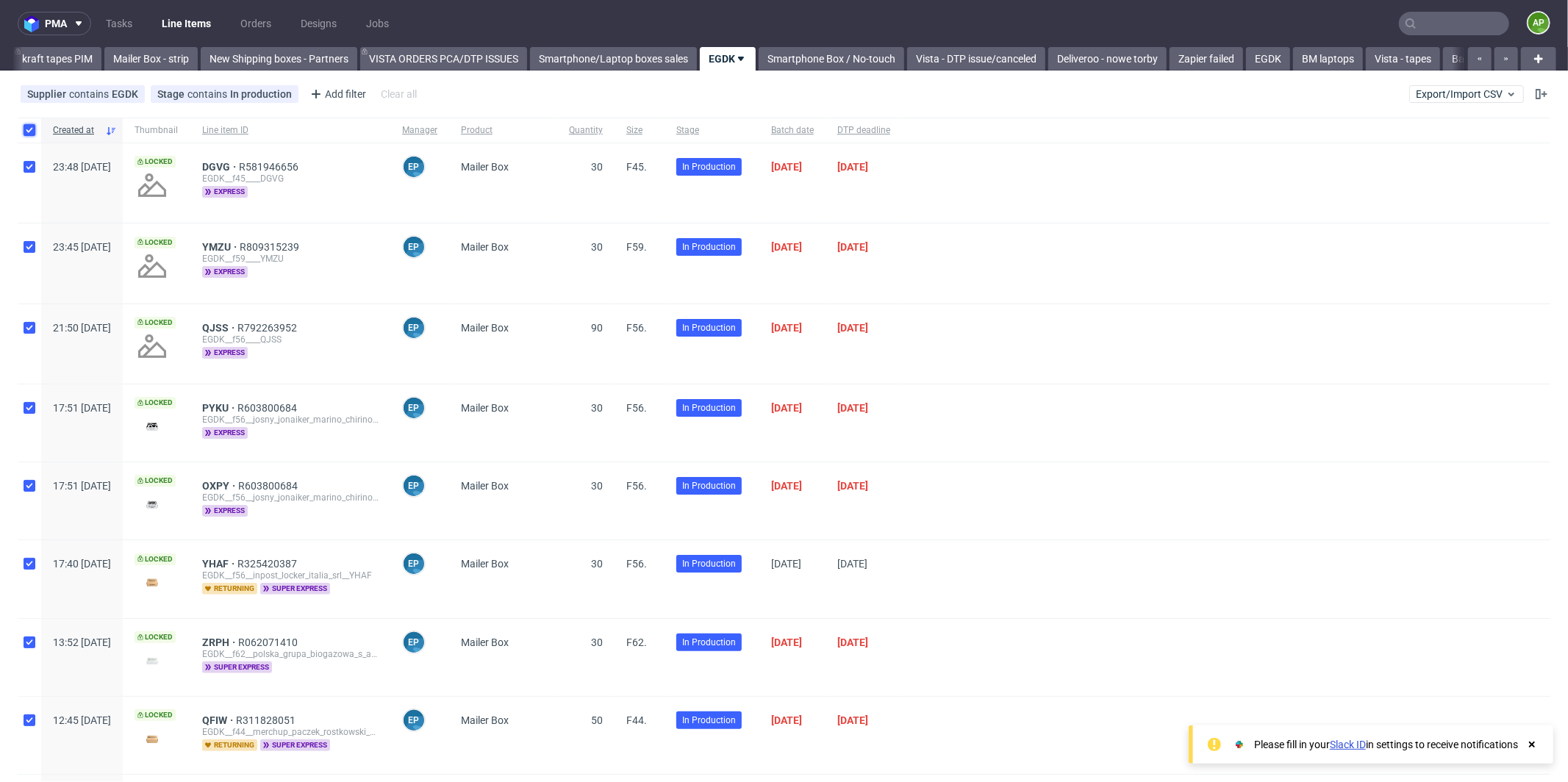
checkbox input "true"
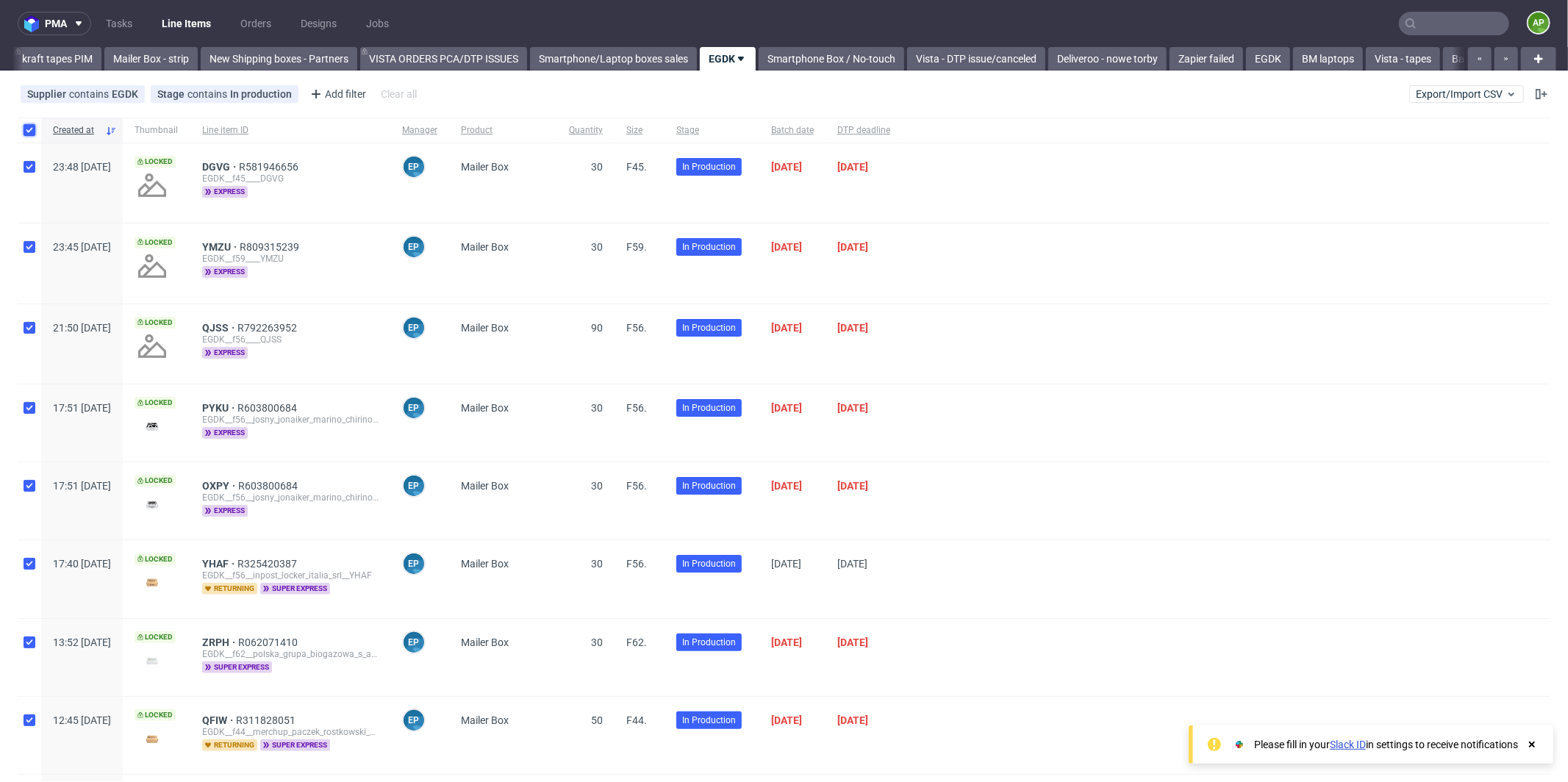
checkbox input "true"
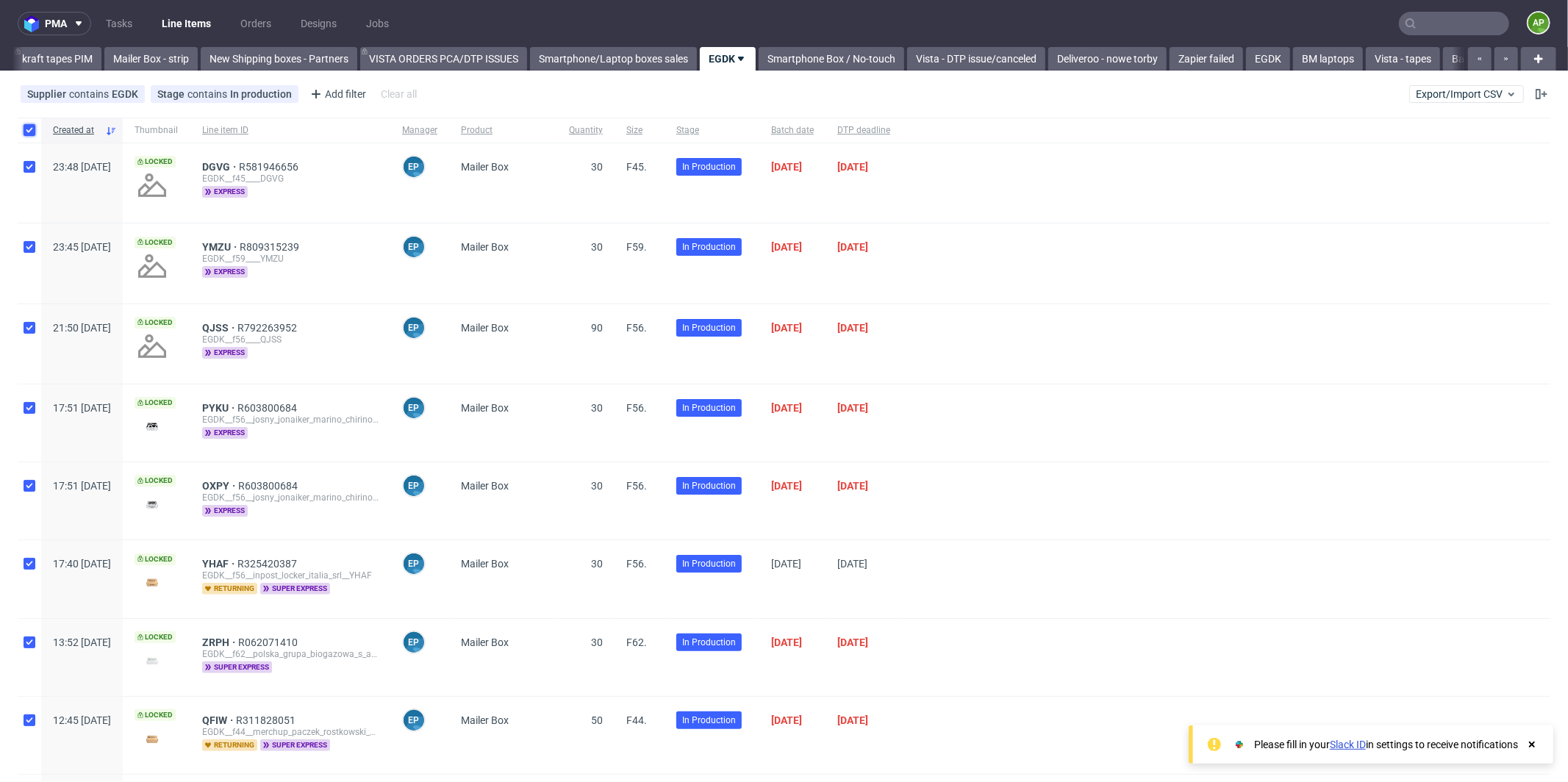
checkbox input "true"
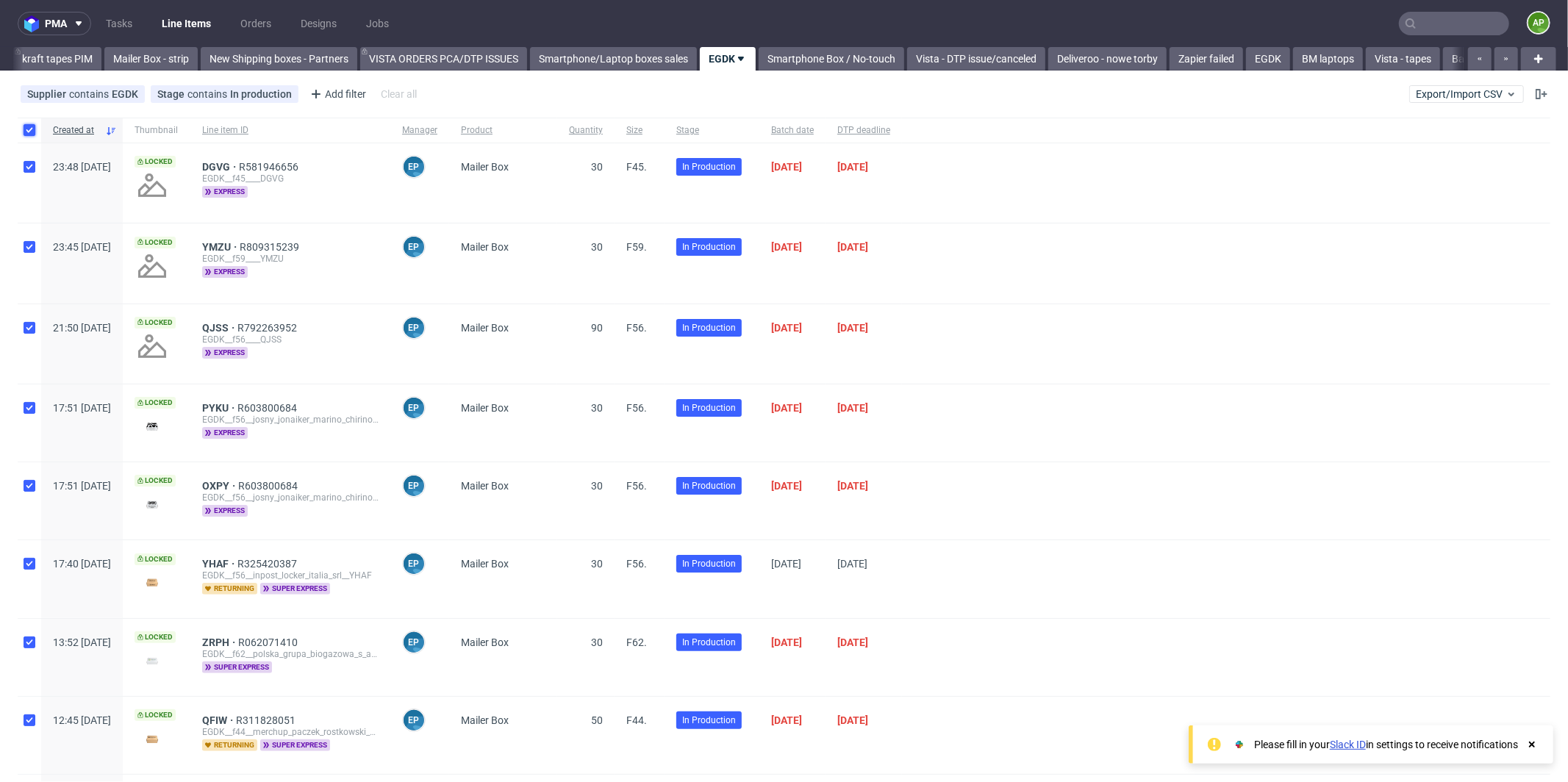
checkbox input "true"
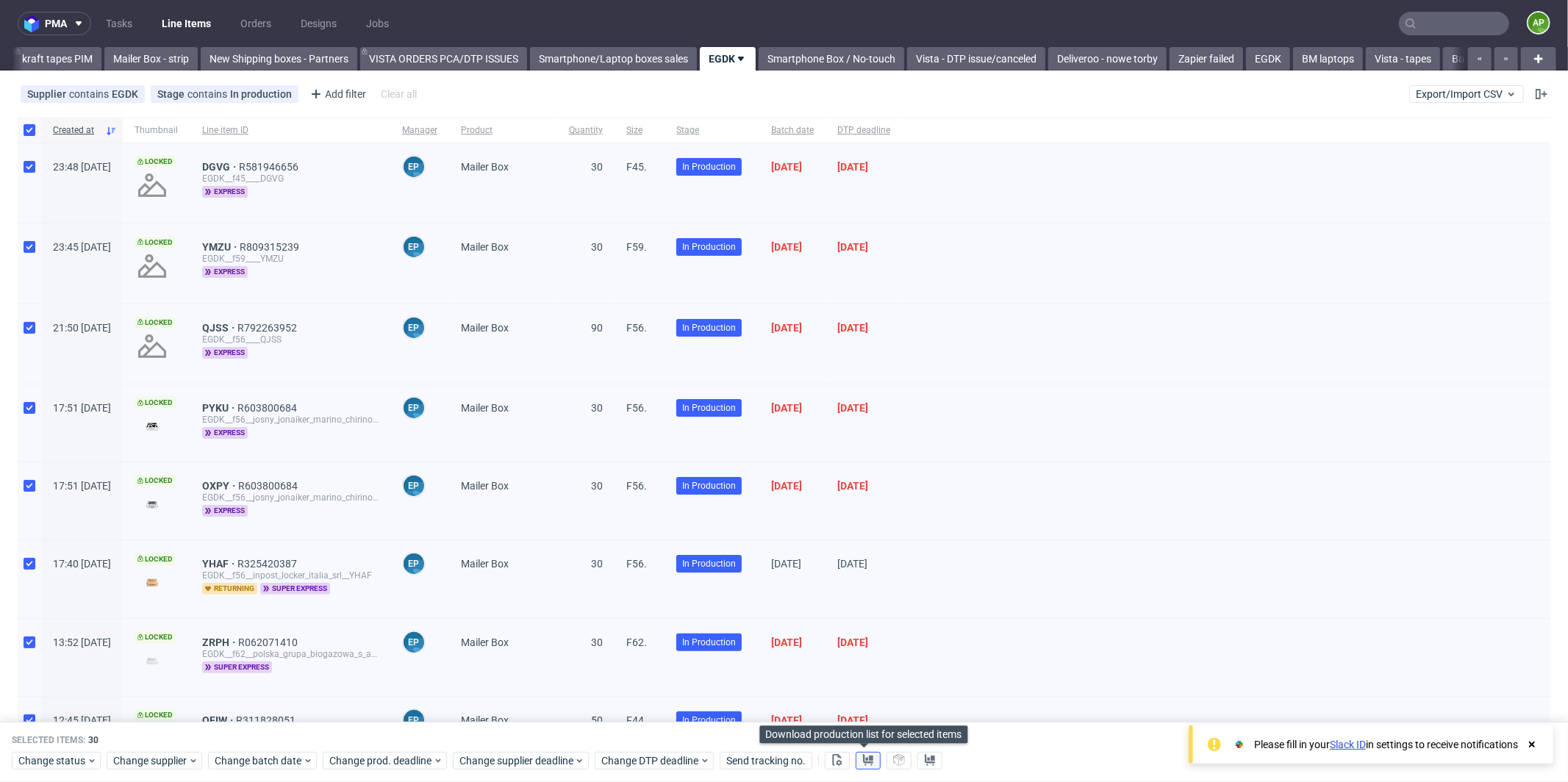
click at [873, 758] on button at bounding box center [867, 760] width 25 height 17
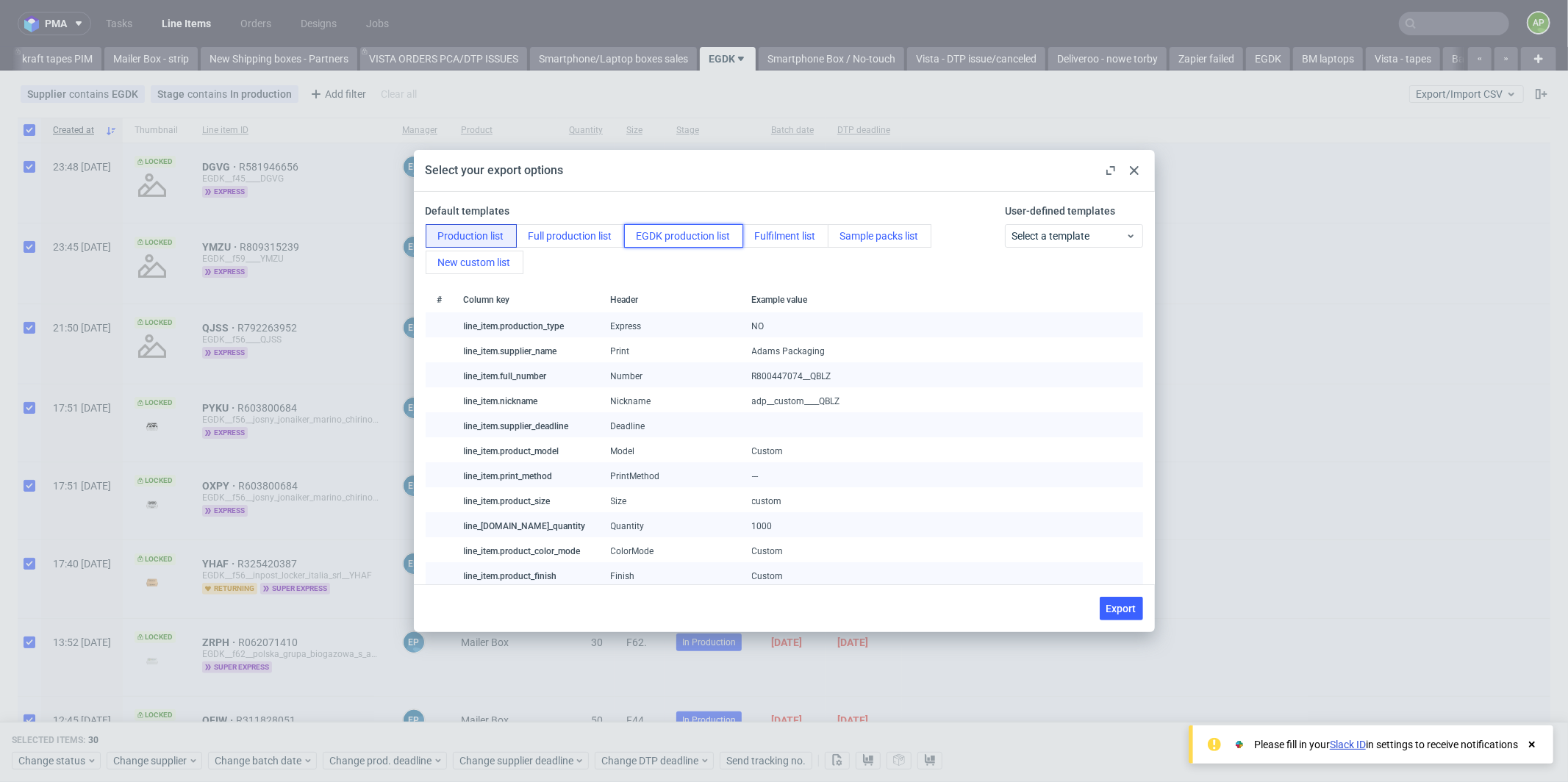
click at [685, 236] on button "EGDK production list" at bounding box center [683, 236] width 119 height 24
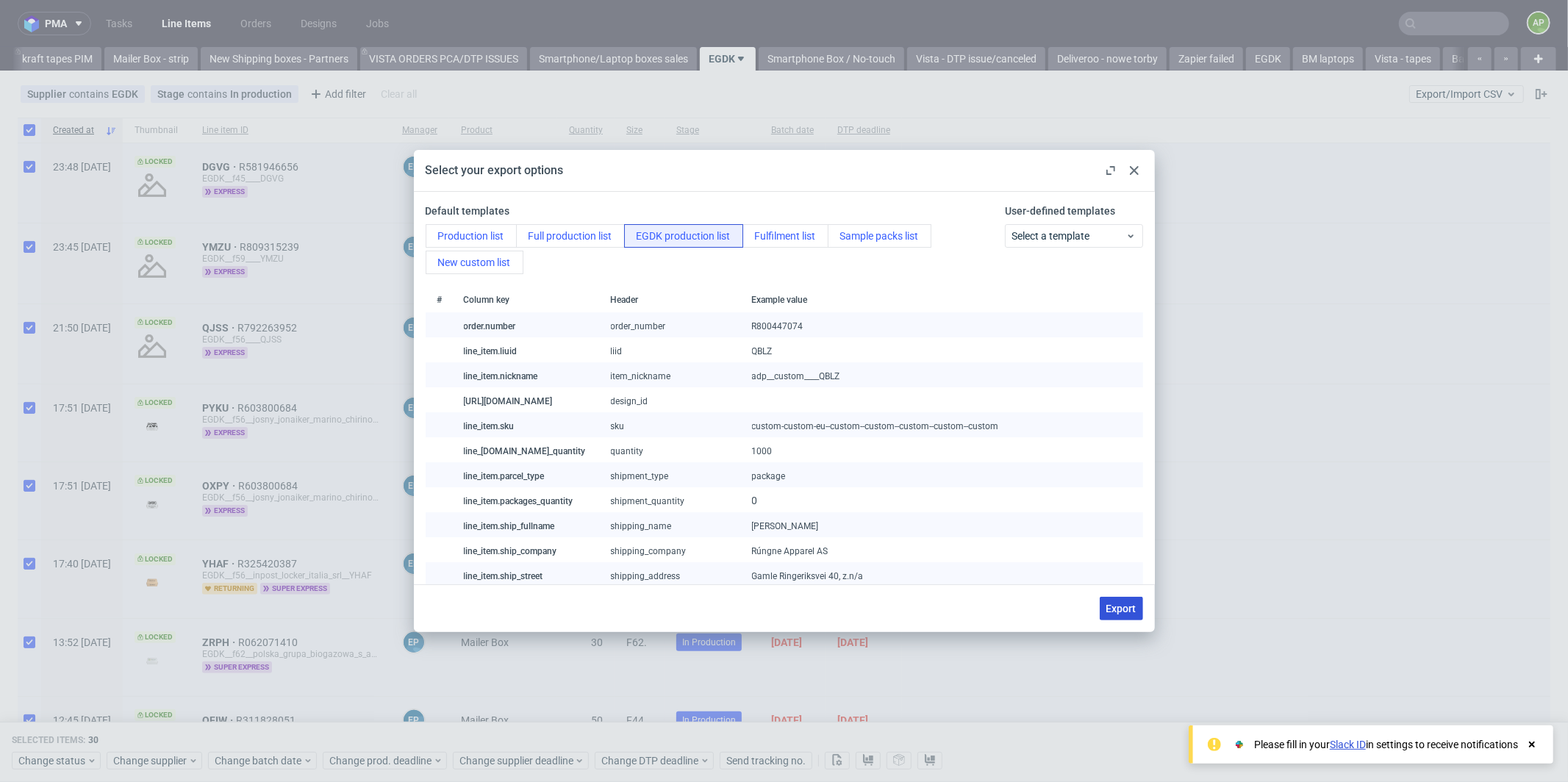
click at [1122, 612] on span "Export" at bounding box center [1121, 608] width 30 height 10
checkbox input "false"
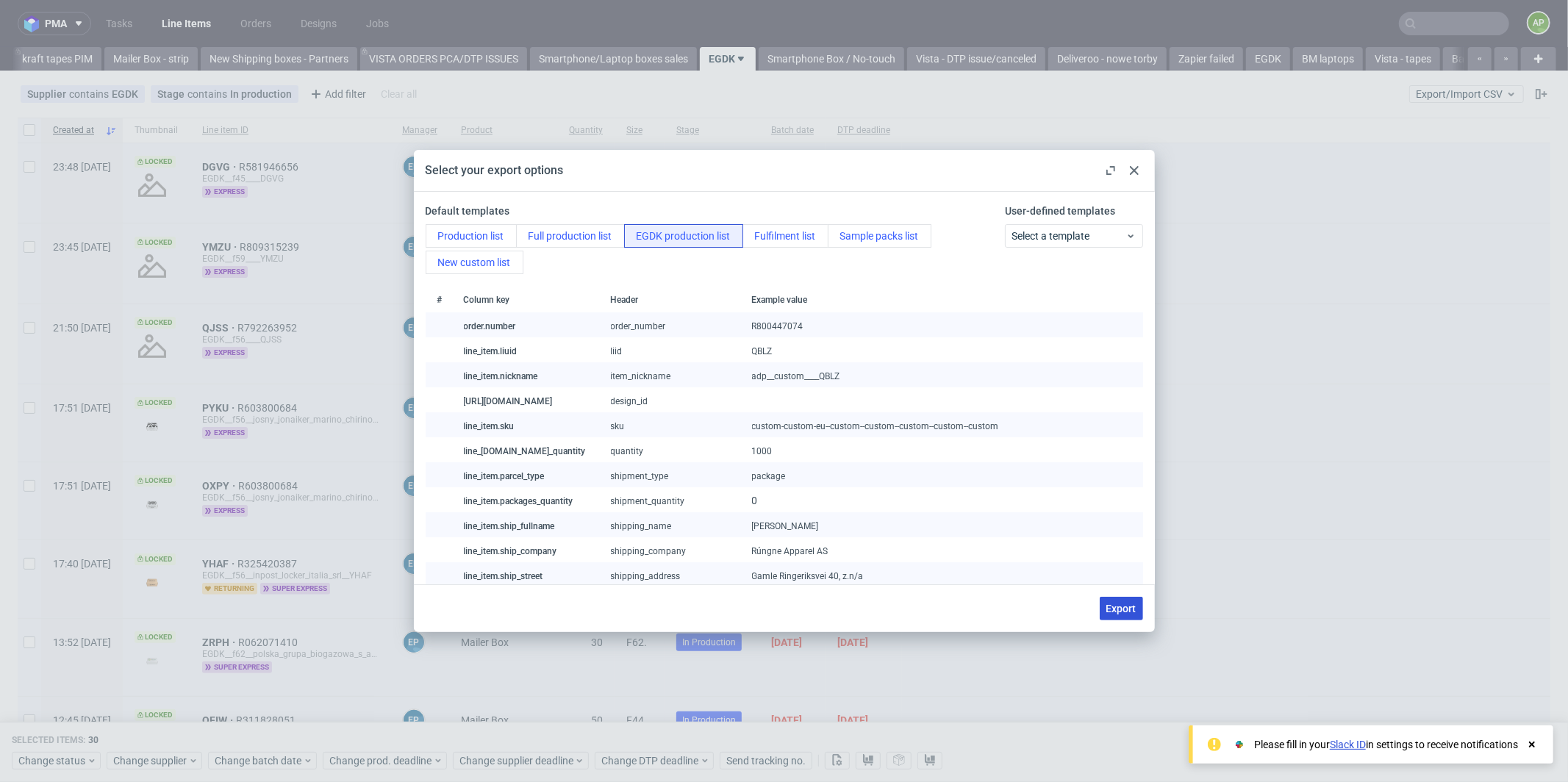
checkbox input "false"
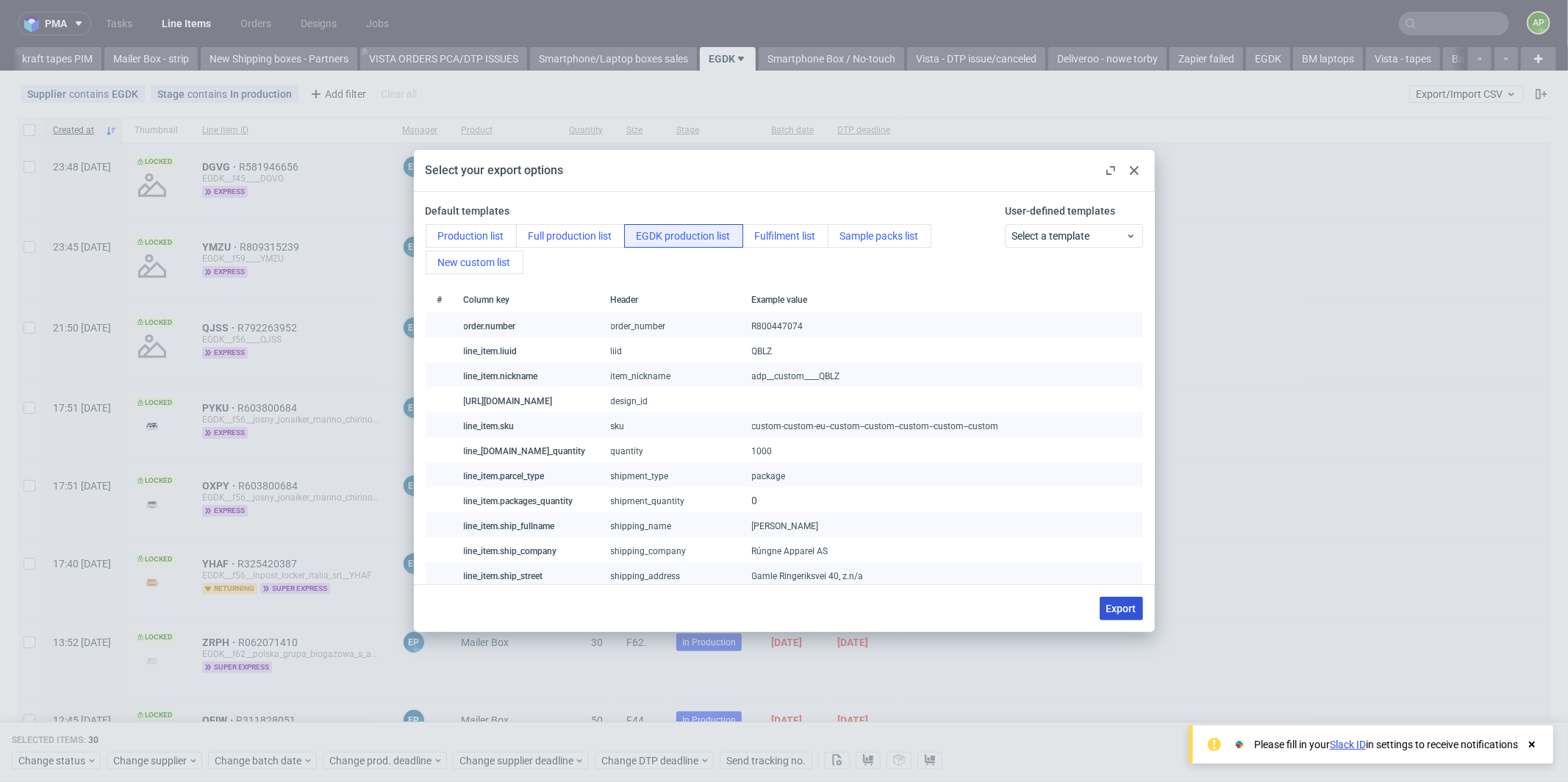
checkbox input "false"
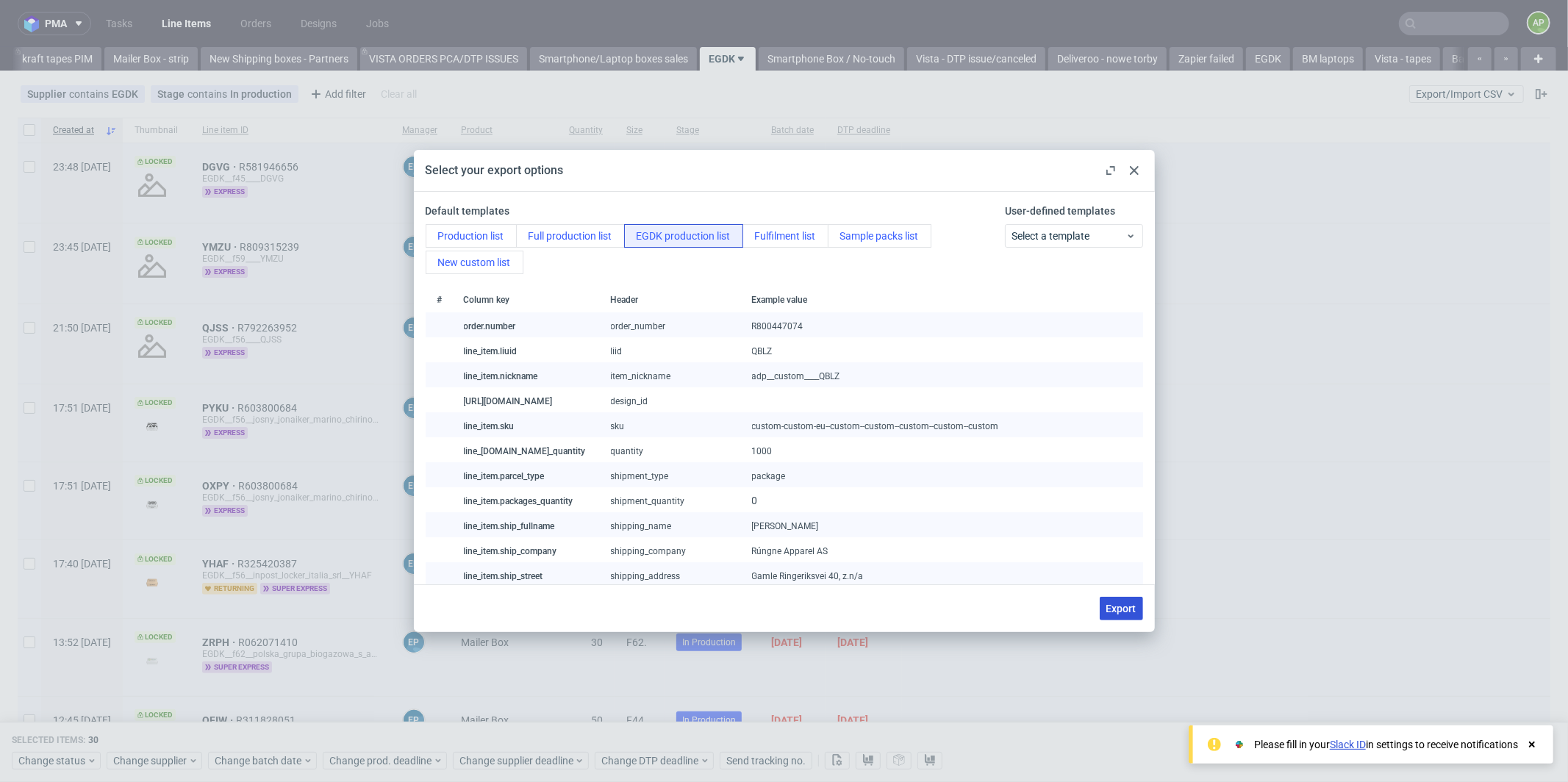
checkbox input "false"
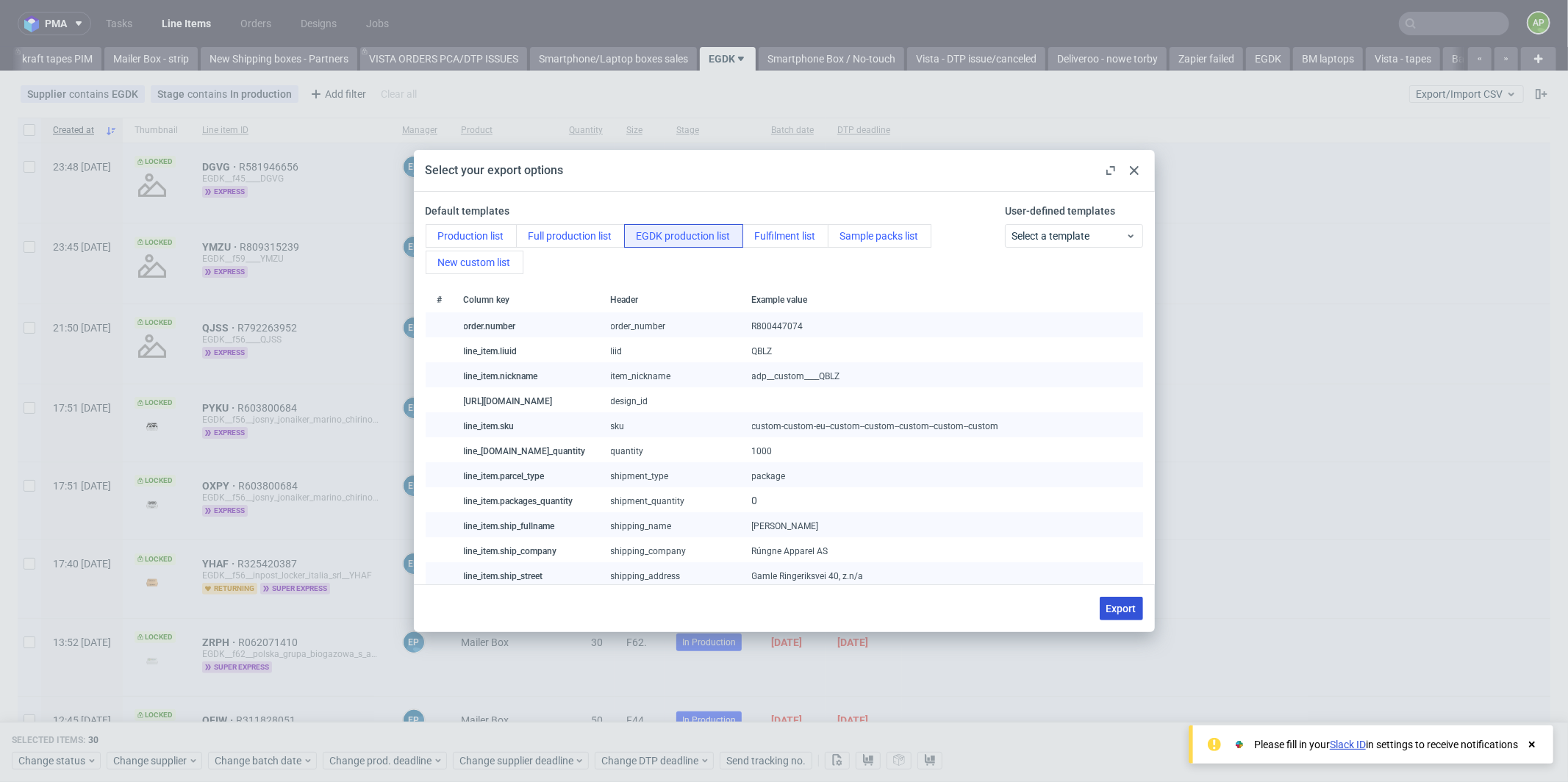
checkbox input "false"
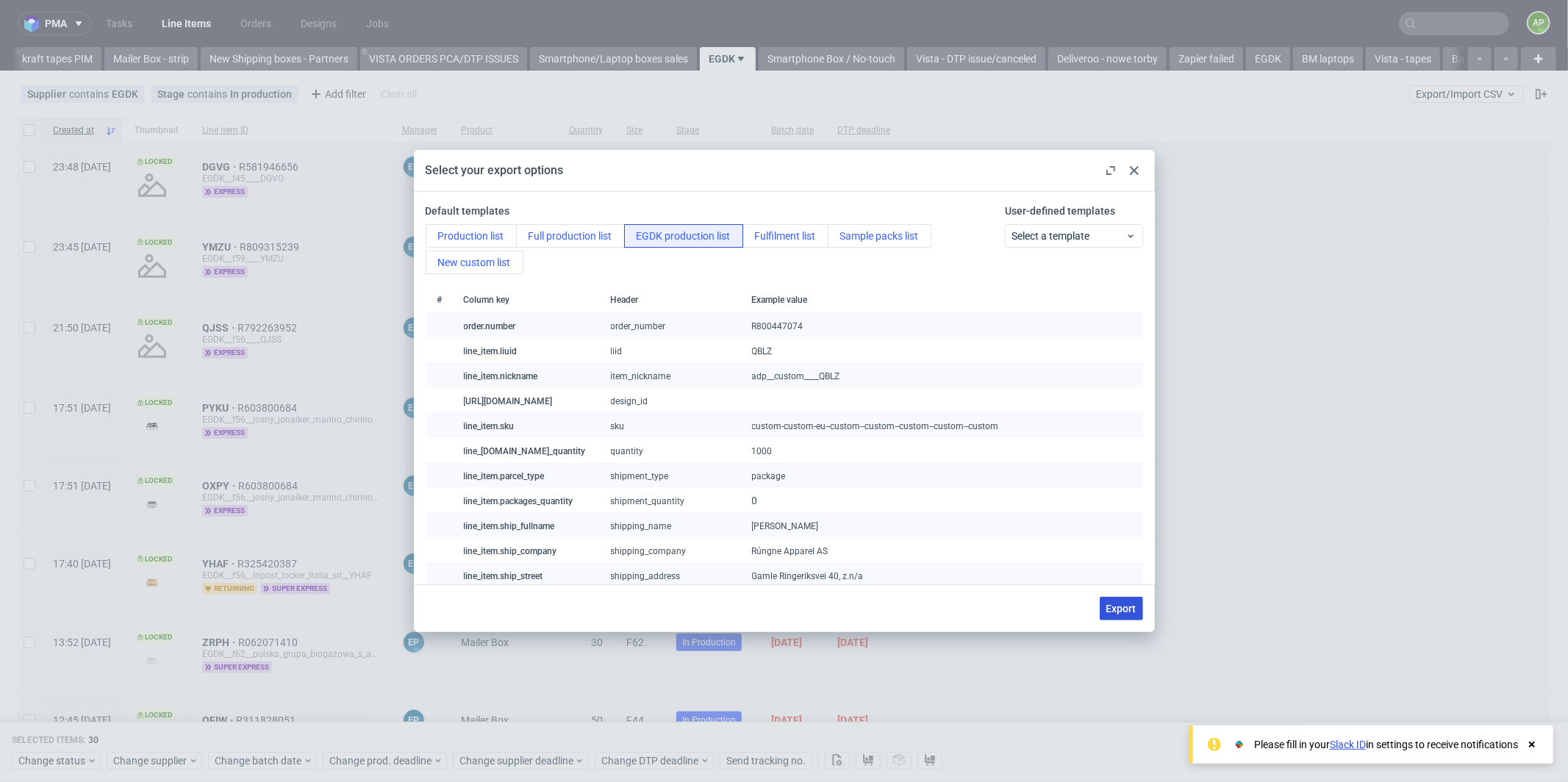
checkbox input "false"
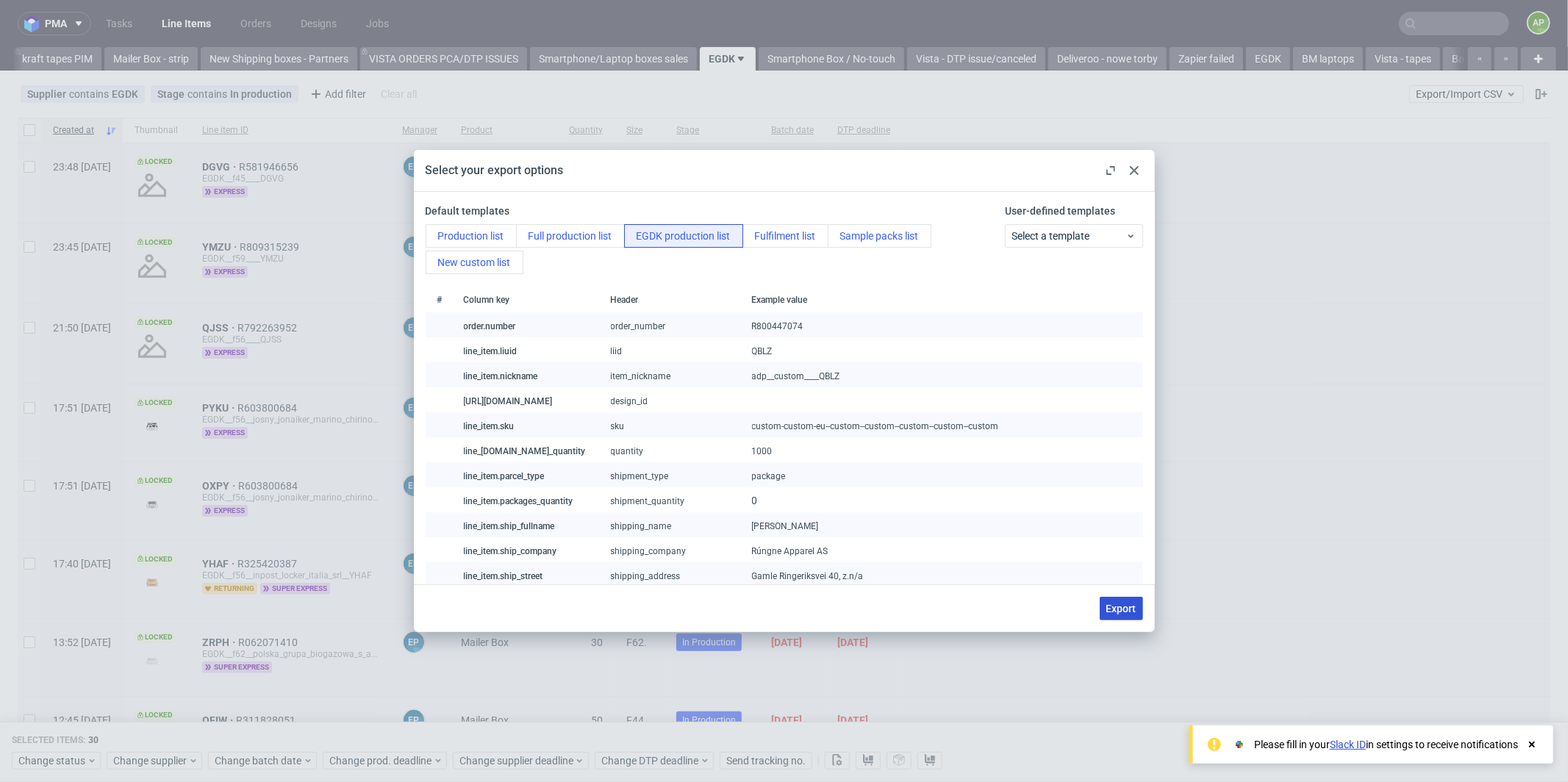
checkbox input "false"
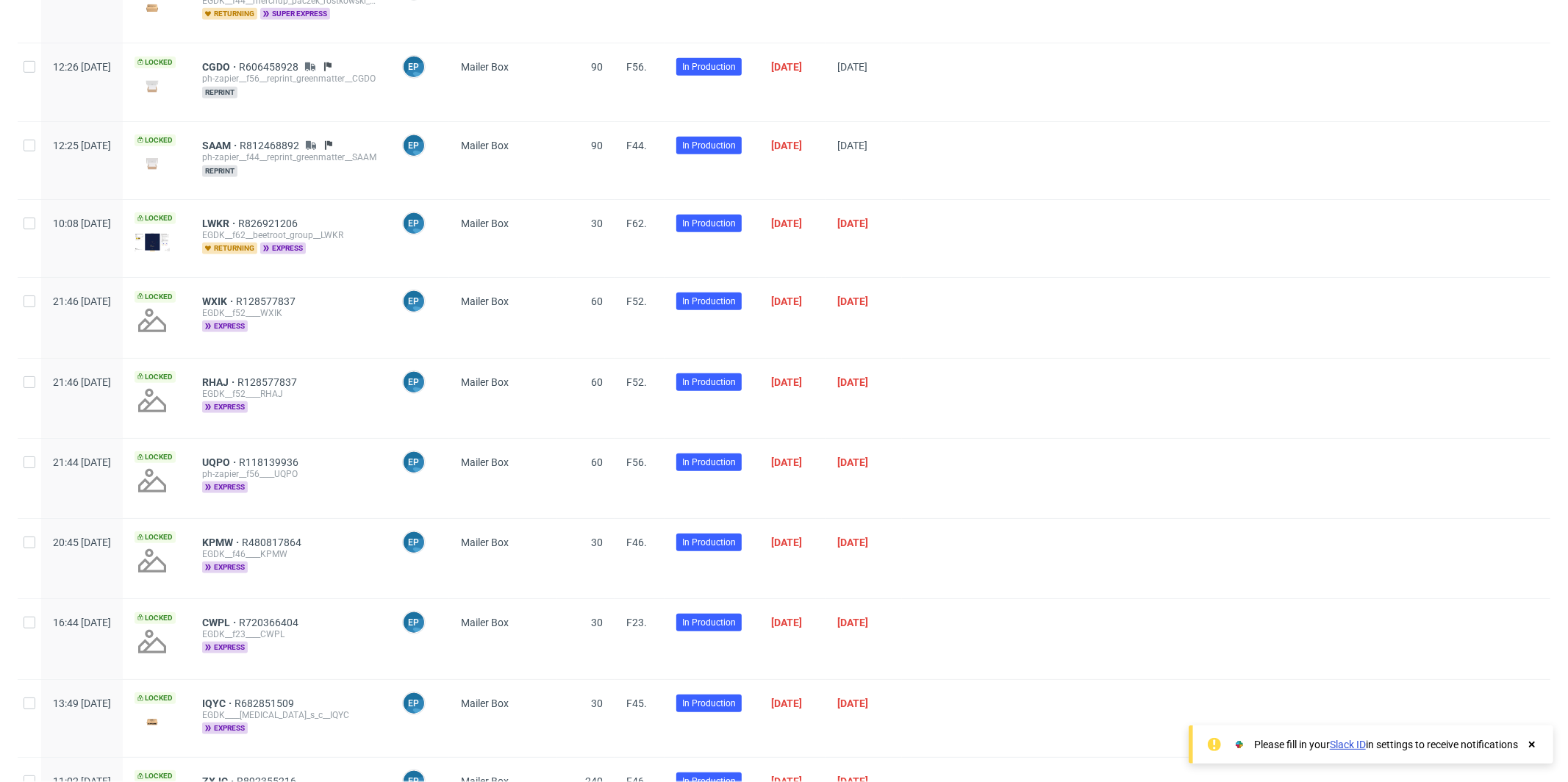
scroll to position [0, 0]
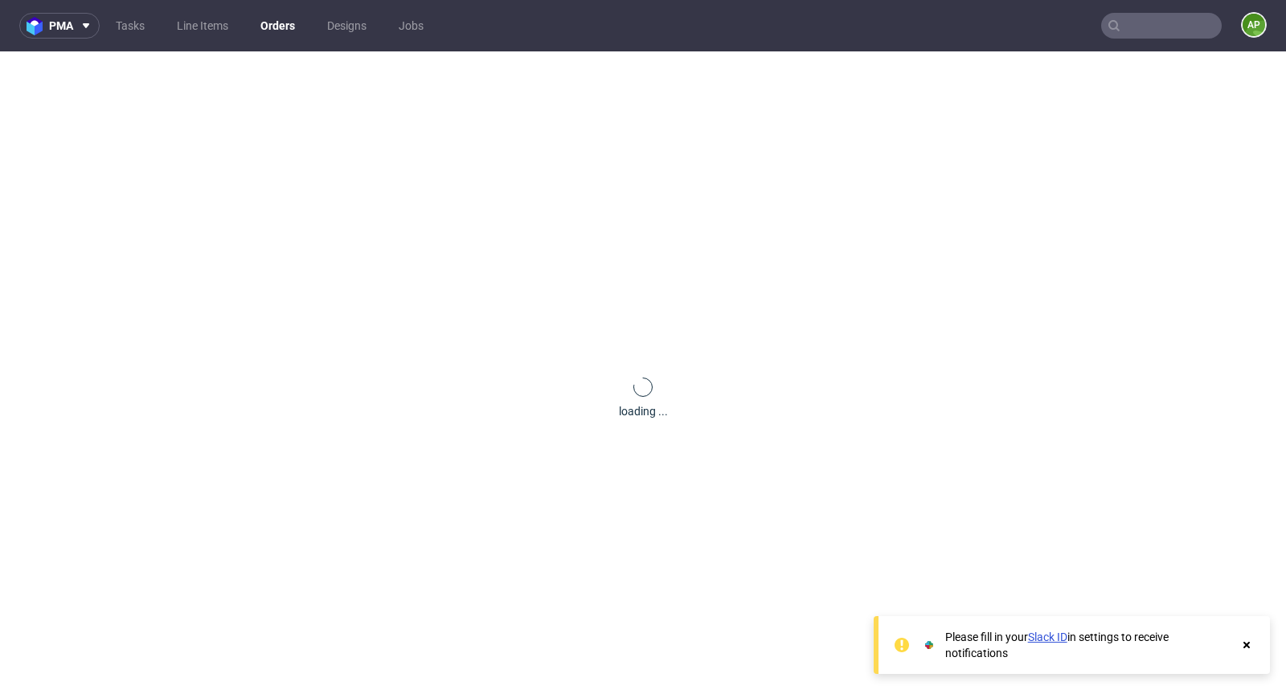
click at [1164, 22] on input "text" at bounding box center [1161, 26] width 121 height 26
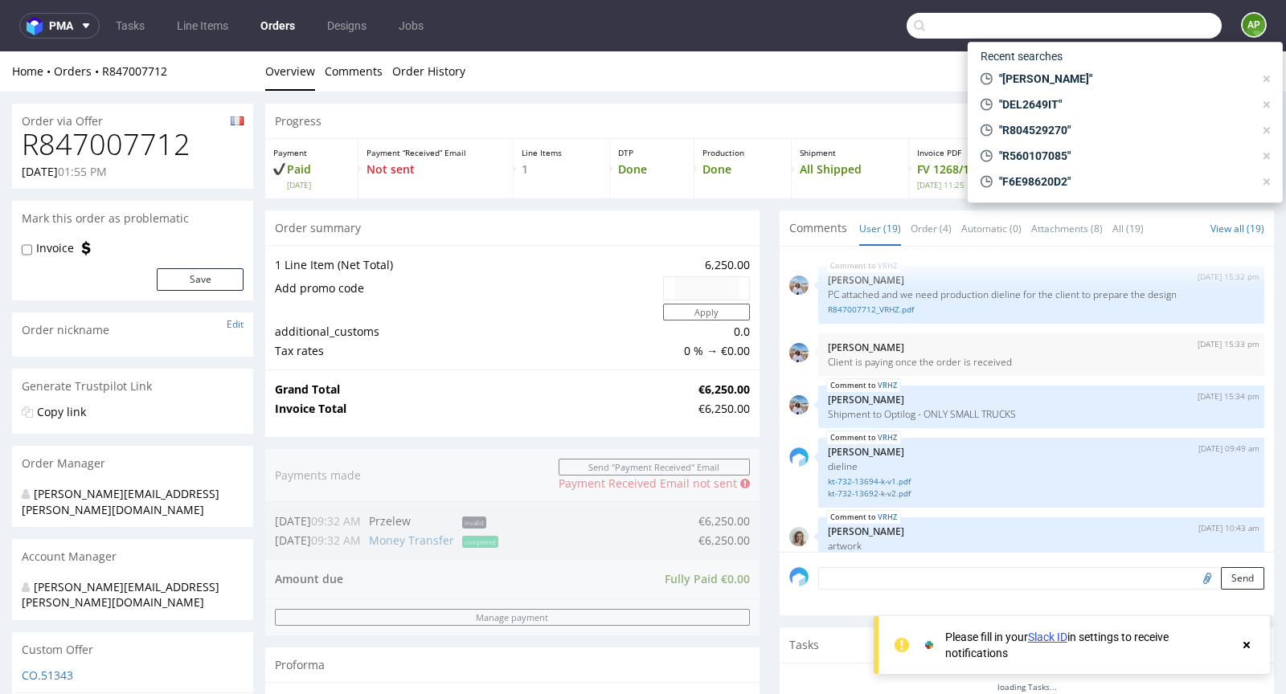
paste input "YHAF"
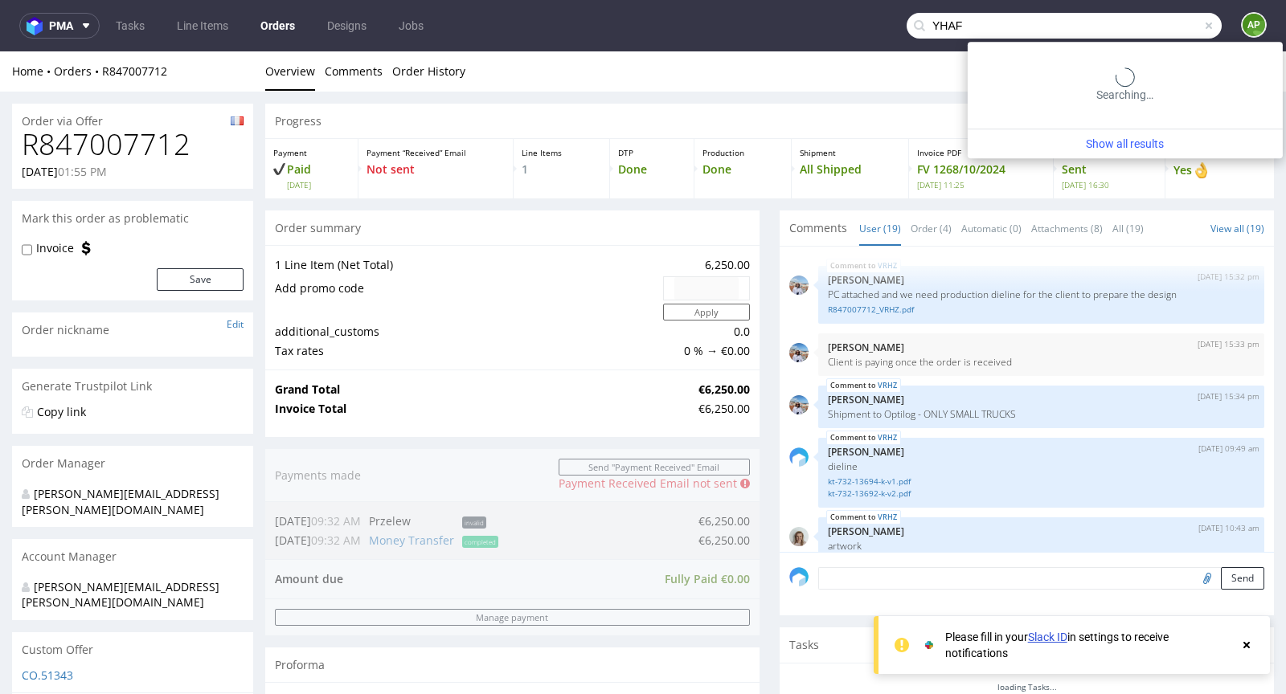
type input "YHAF"
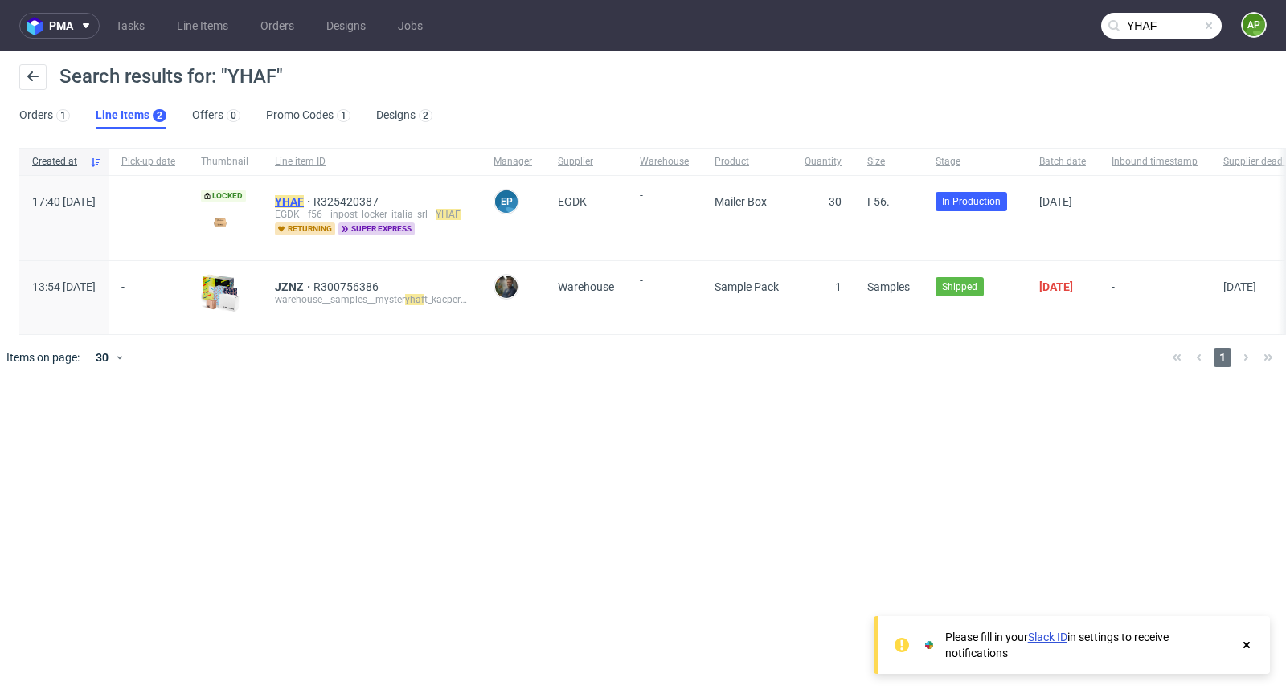
click at [304, 199] on mark "YHAF" at bounding box center [289, 201] width 29 height 13
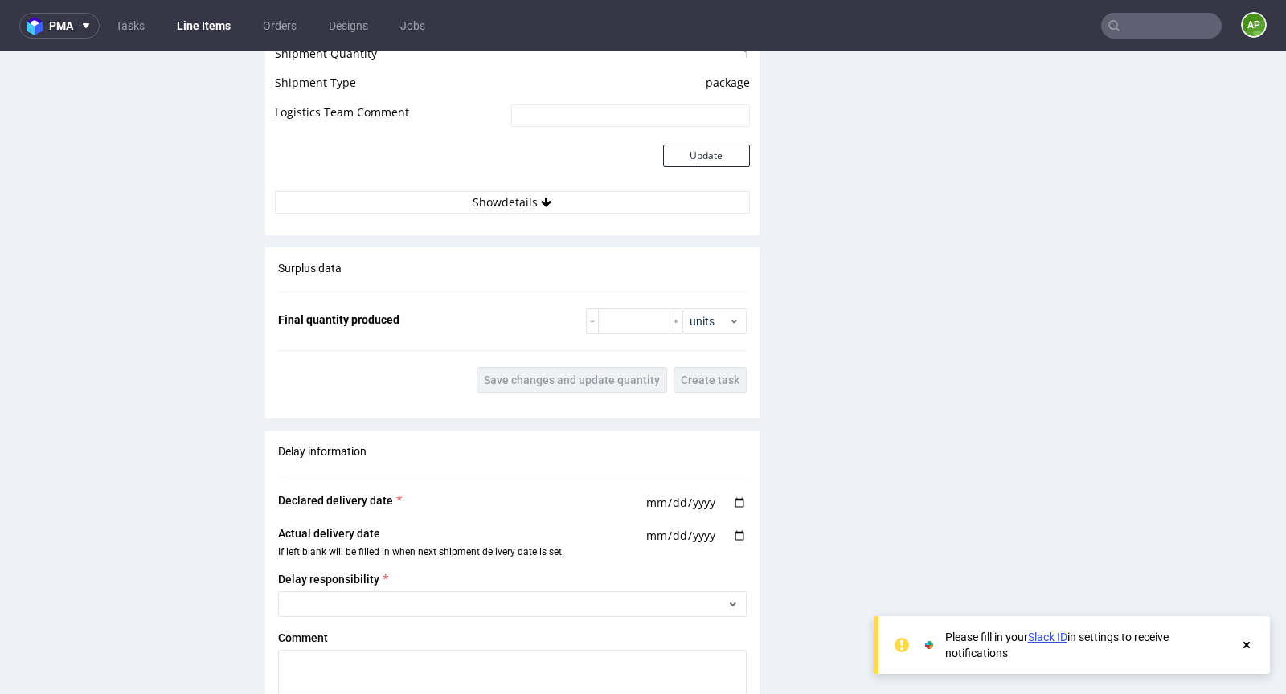
scroll to position [2242, 0]
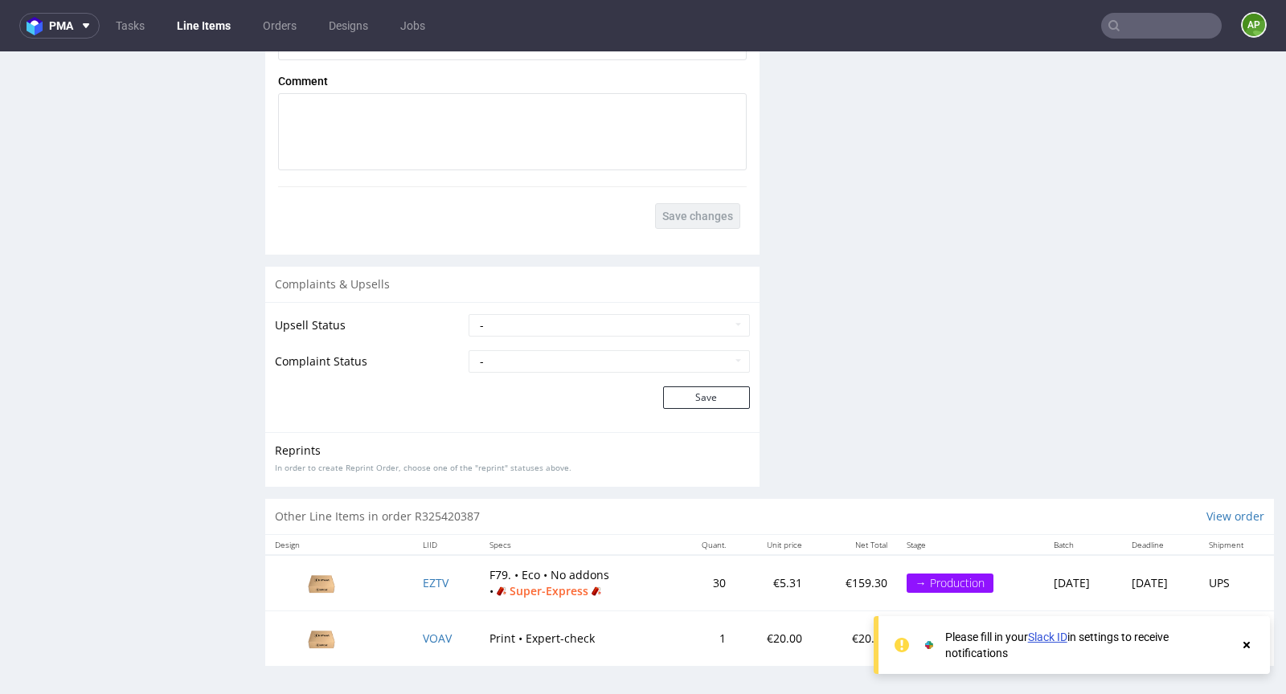
click at [1245, 651] on icon at bounding box center [1246, 645] width 14 height 13
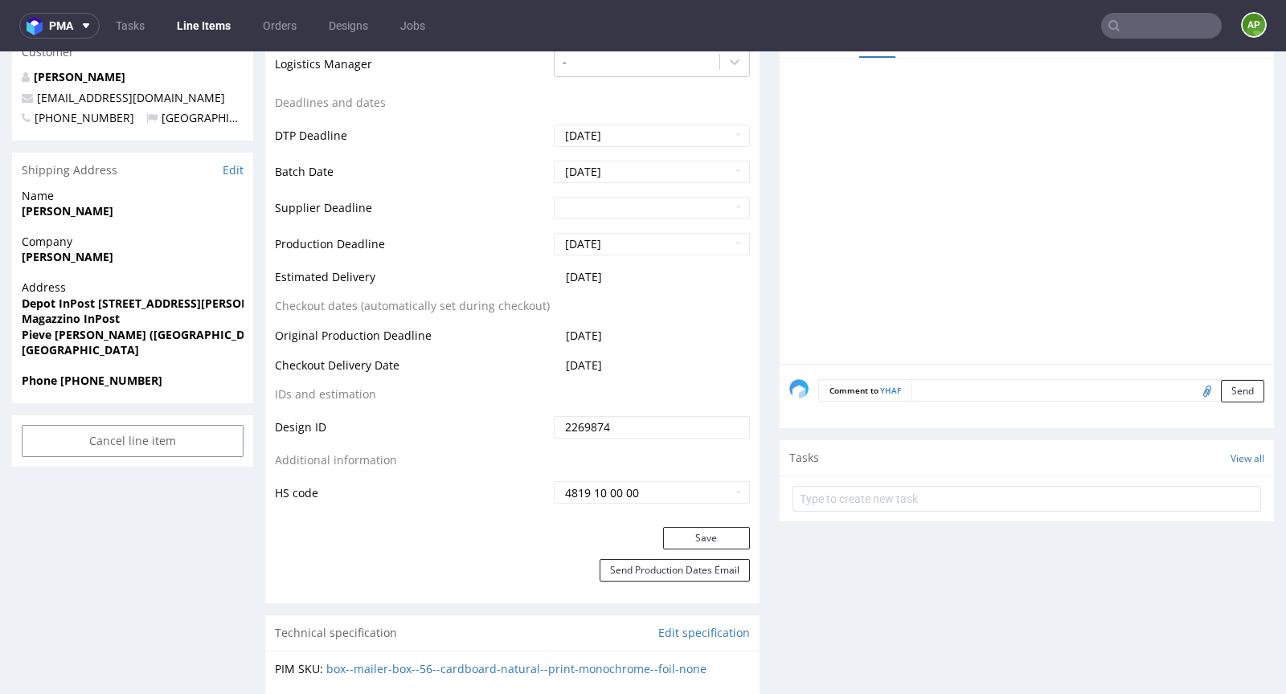
scroll to position [0, 0]
